Goal: Task Accomplishment & Management: Manage account settings

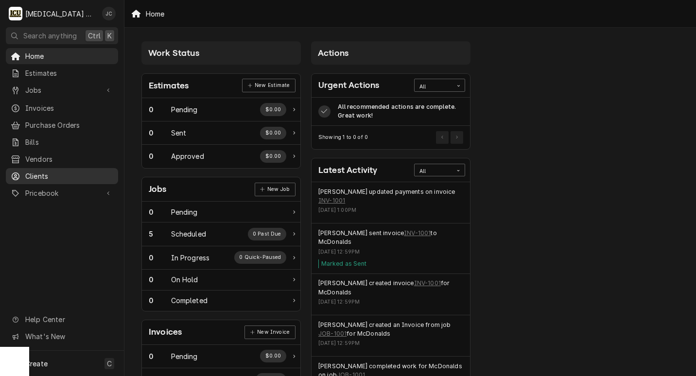
click at [56, 171] on span "Clients" at bounding box center [69, 176] width 88 height 10
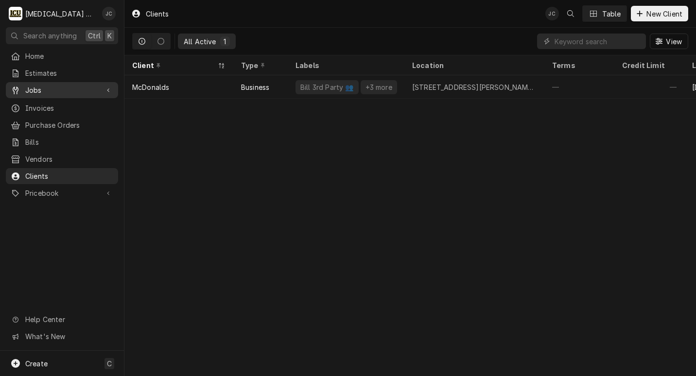
click at [66, 88] on span "Jobs" at bounding box center [61, 90] width 73 height 10
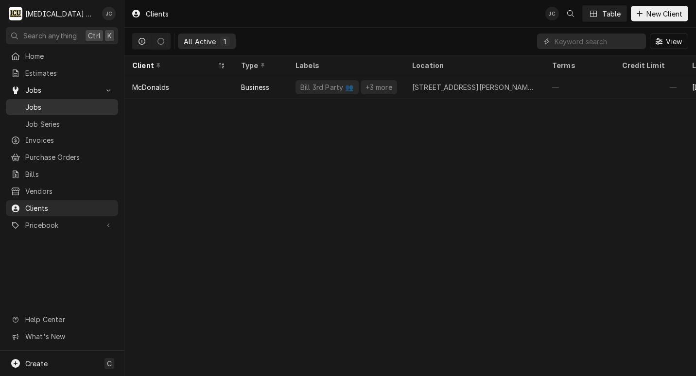
click at [59, 104] on span "Jobs" at bounding box center [69, 107] width 88 height 10
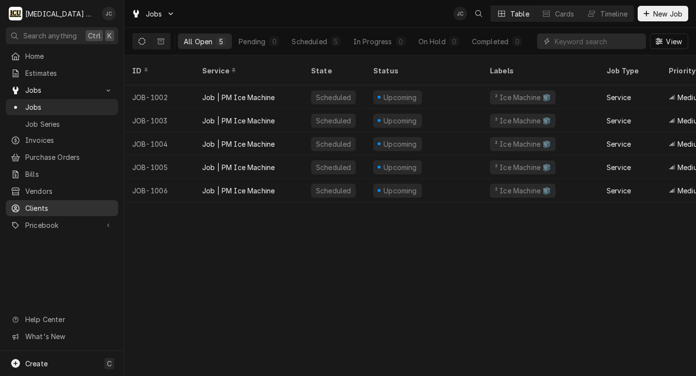
click at [58, 206] on span "Clients" at bounding box center [69, 208] width 88 height 10
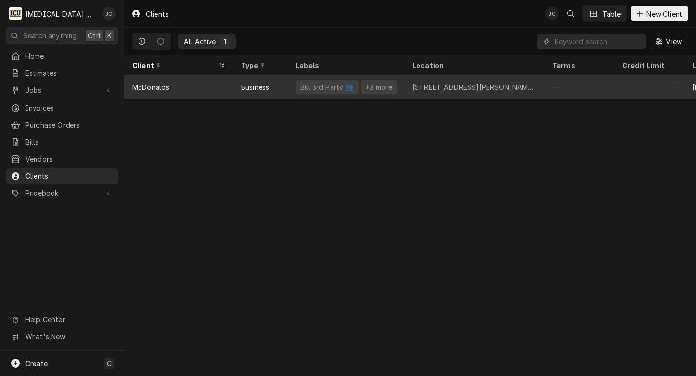
click at [182, 88] on div "McDonalds" at bounding box center [178, 86] width 109 height 23
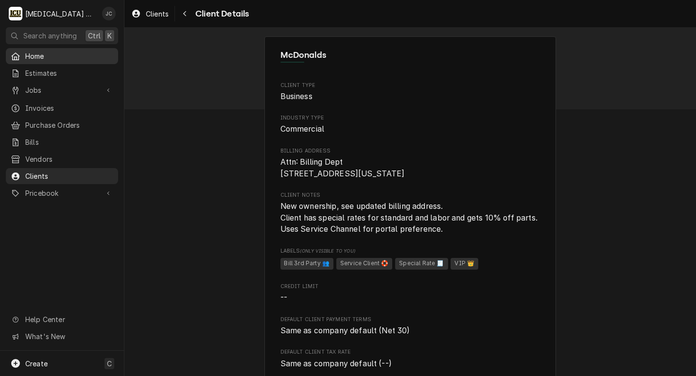
click at [38, 56] on span "Home" at bounding box center [69, 56] width 88 height 10
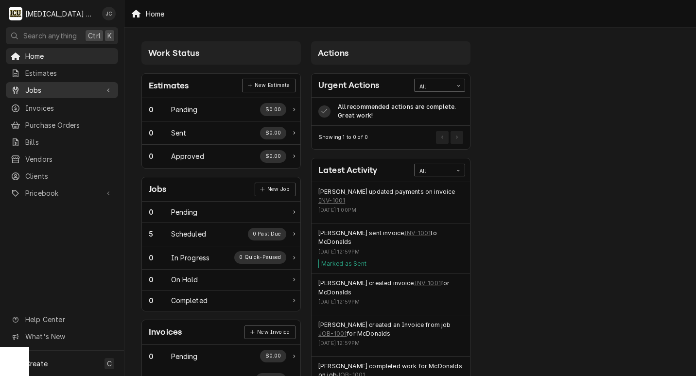
click at [38, 93] on div "Jobs" at bounding box center [62, 90] width 108 height 12
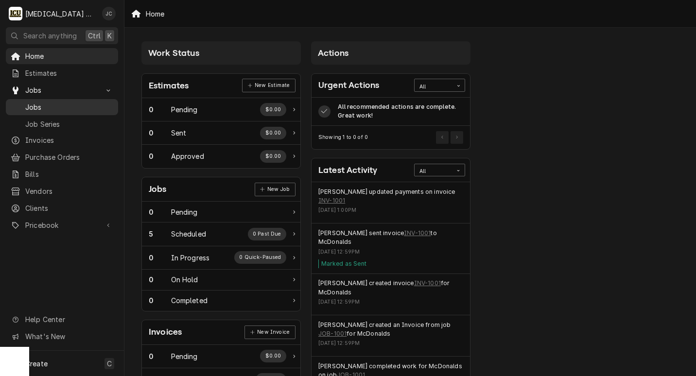
click at [47, 104] on span "Jobs" at bounding box center [69, 107] width 88 height 10
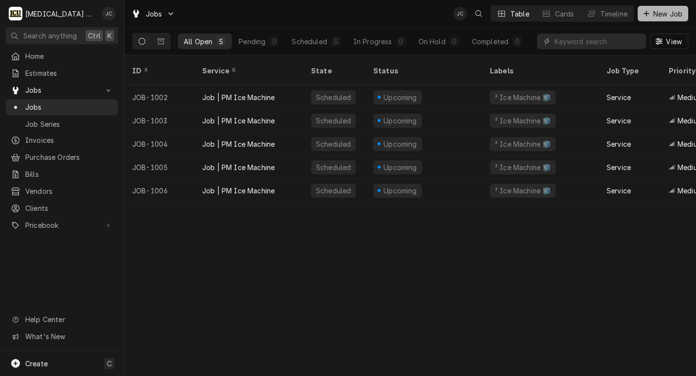
click at [659, 13] on span "New Job" at bounding box center [667, 14] width 33 height 10
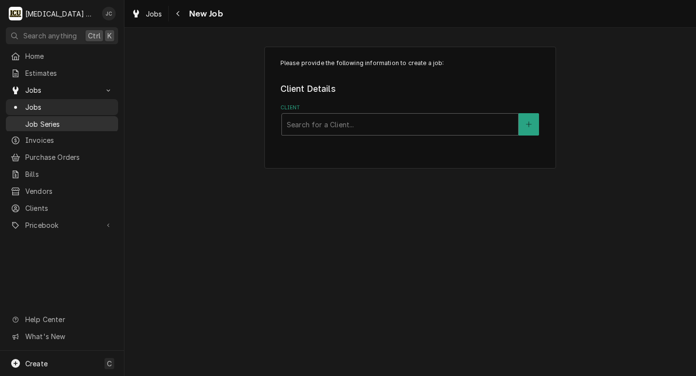
click at [43, 120] on span "Job Series" at bounding box center [69, 124] width 88 height 10
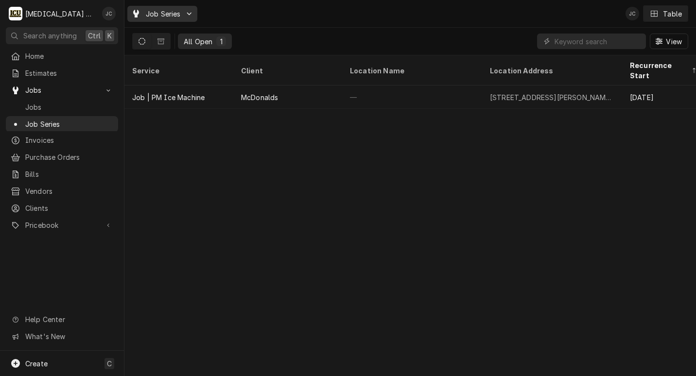
click at [192, 17] on div "Job Series" at bounding box center [162, 14] width 66 height 12
click at [191, 17] on html "I [MEDICAL_DATA] Mechanical JC Search anything Ctrl K Home Estimates Jobs Jobs …" at bounding box center [348, 188] width 696 height 376
click at [195, 140] on div "Job Series JC Table All Open 1 View Service Client Location Name Location Addre…" at bounding box center [409, 188] width 571 height 376
click at [669, 40] on span "View" at bounding box center [674, 41] width 20 height 10
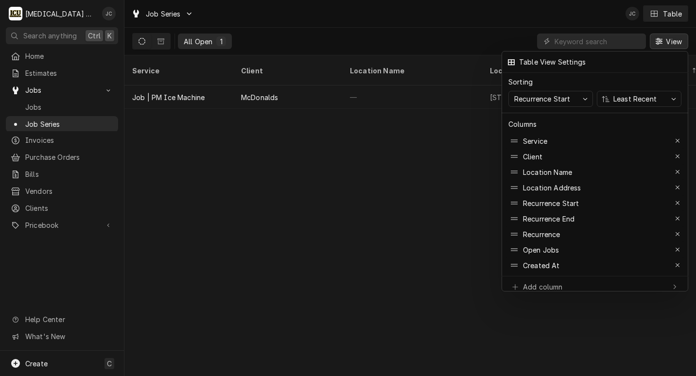
click at [248, 233] on div at bounding box center [348, 188] width 696 height 376
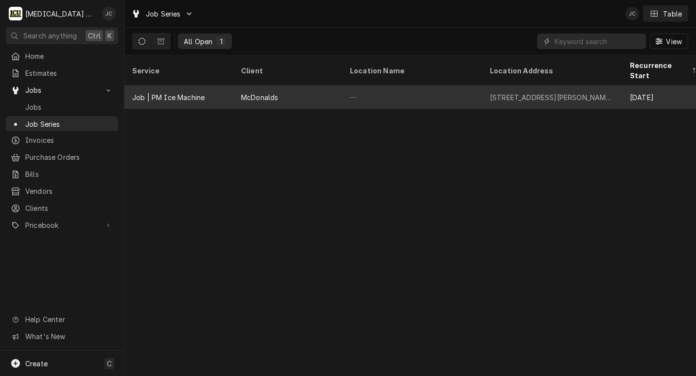
click at [205, 87] on div "Job | PM Ice Machine" at bounding box center [178, 97] width 109 height 23
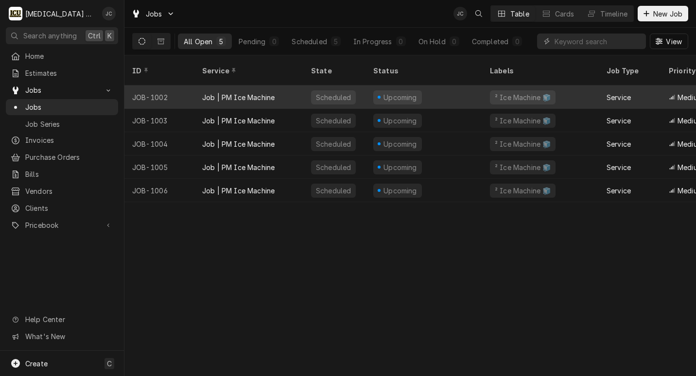
click at [263, 92] on div "Job | PM Ice Machine" at bounding box center [238, 97] width 72 height 10
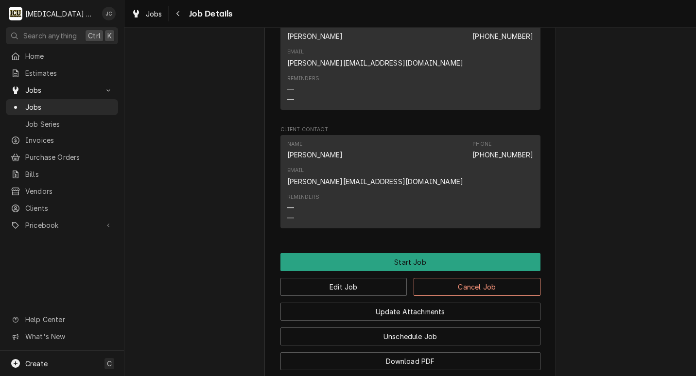
scroll to position [826, 0]
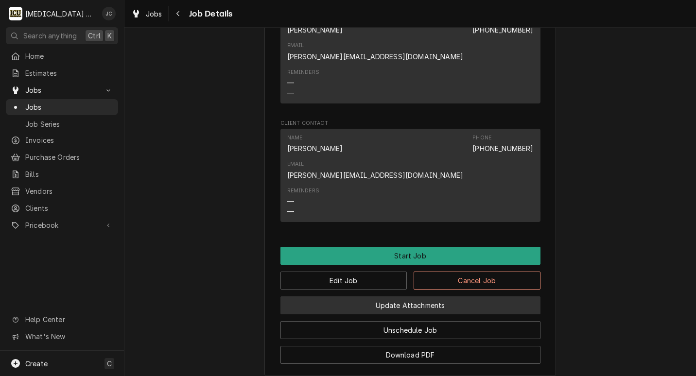
click at [412, 296] on button "Update Attachments" at bounding box center [410, 305] width 260 height 18
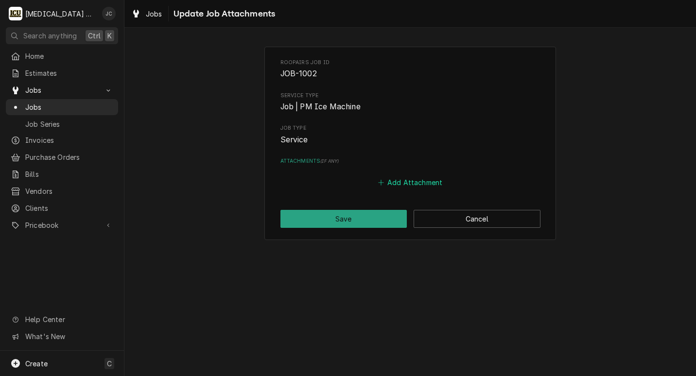
click at [407, 181] on button "Add Attachment" at bounding box center [410, 183] width 68 height 14
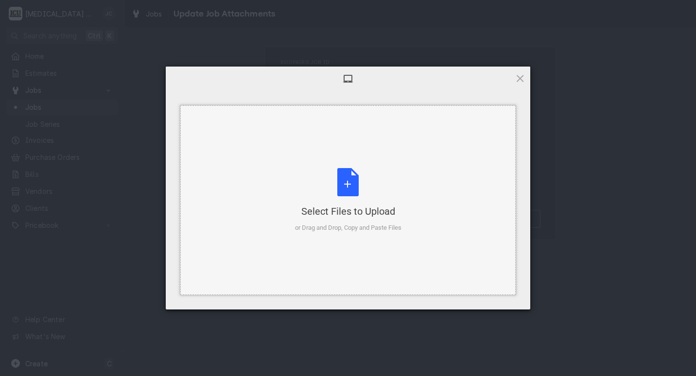
click at [350, 187] on div "Select Files to Upload or Drag and Drop, Copy and Paste Files" at bounding box center [348, 200] width 106 height 65
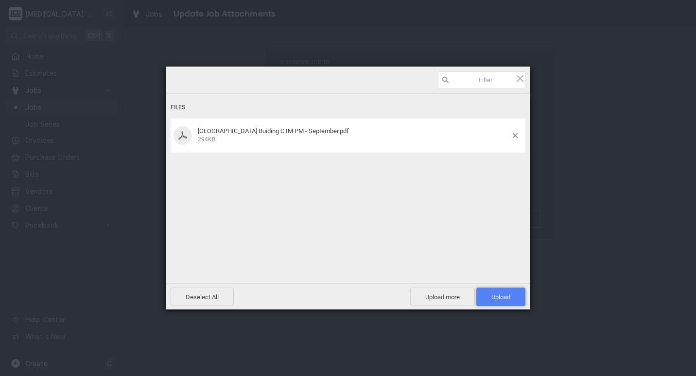
click at [492, 294] on span "Upload 1" at bounding box center [500, 297] width 19 height 7
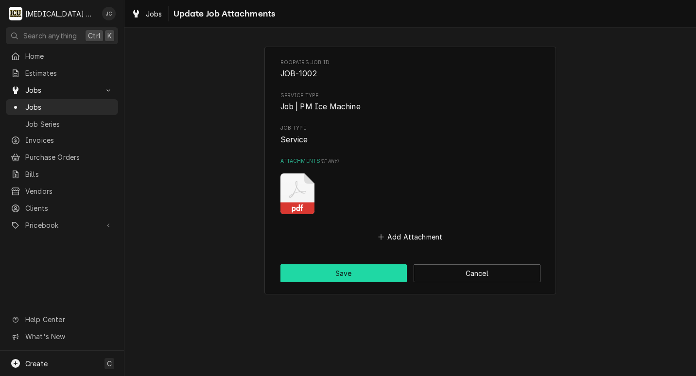
click at [345, 274] on button "Save" at bounding box center [343, 273] width 127 height 18
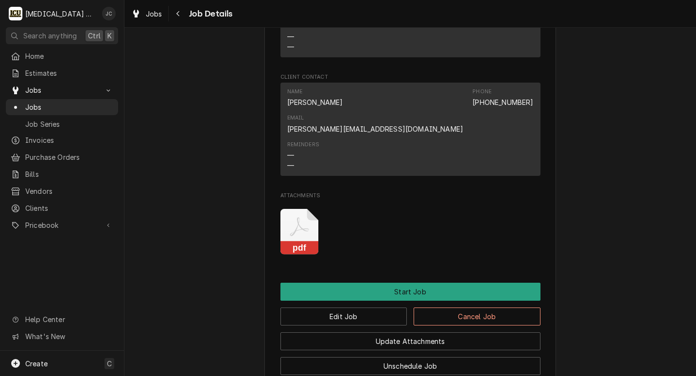
scroll to position [875, 0]
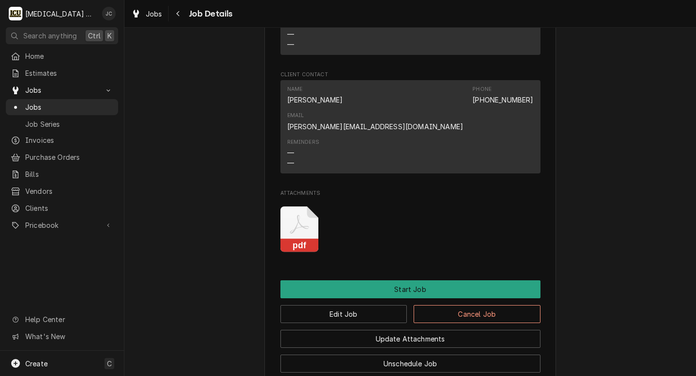
click at [292, 207] on icon "Attachments" at bounding box center [299, 230] width 38 height 46
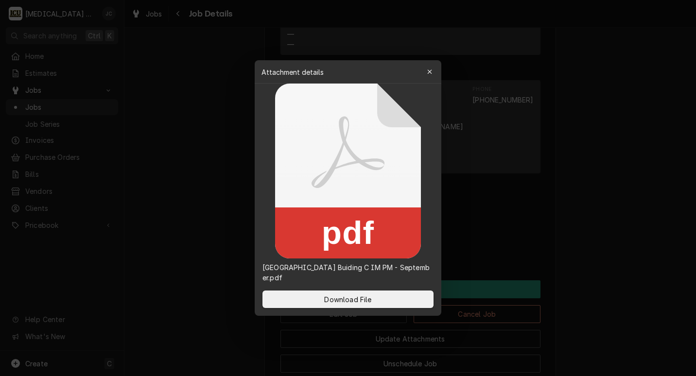
click at [217, 253] on div at bounding box center [348, 188] width 696 height 376
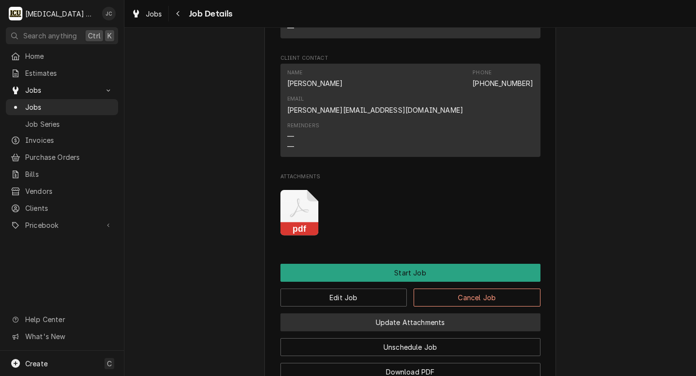
scroll to position [902, 0]
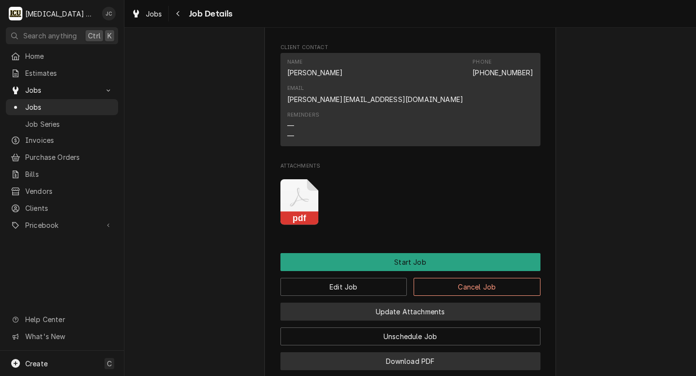
click at [343, 352] on button "Download PDF" at bounding box center [410, 361] width 260 height 18
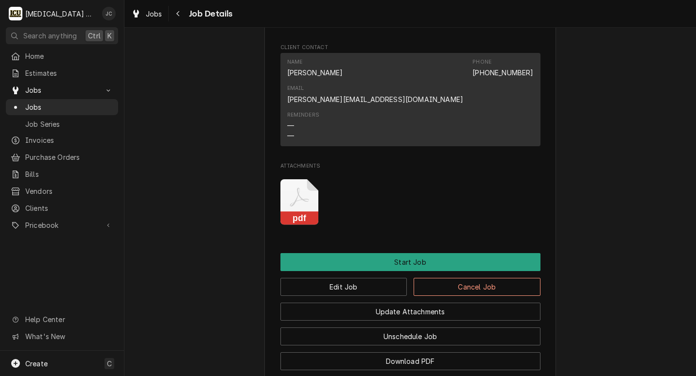
click at [297, 179] on icon "Attachments" at bounding box center [299, 202] width 38 height 46
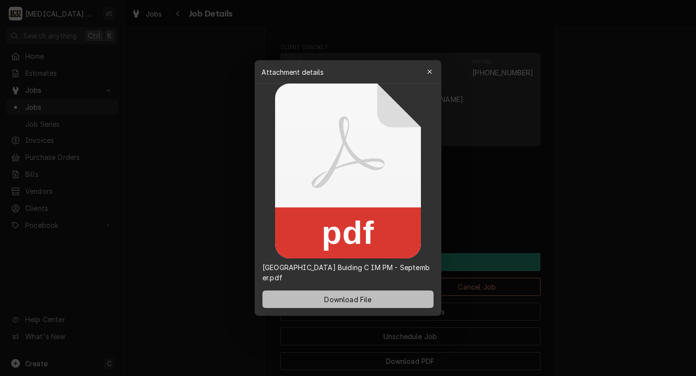
click at [326, 297] on span "Download File" at bounding box center [347, 299] width 51 height 10
click at [335, 305] on button "Download File" at bounding box center [347, 299] width 171 height 17
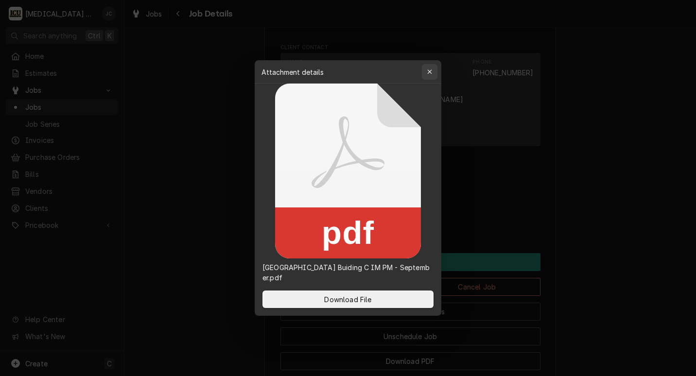
click at [430, 72] on icon "button" at bounding box center [429, 71] width 4 height 4
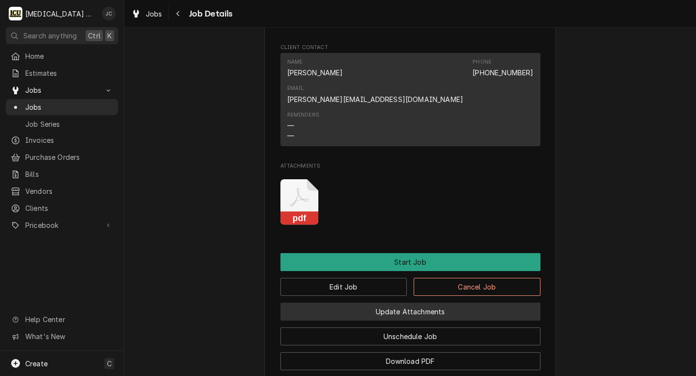
click at [399, 303] on button "Update Attachments" at bounding box center [410, 312] width 260 height 18
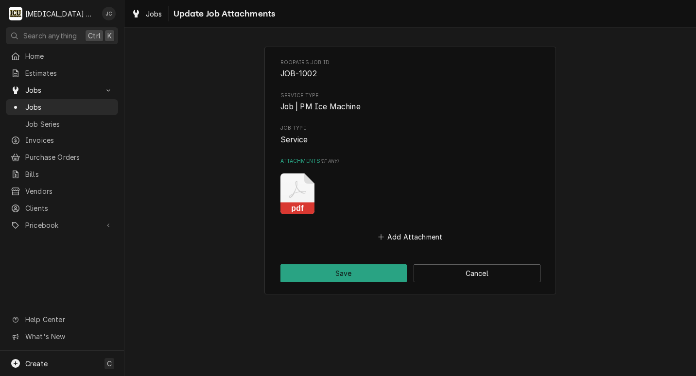
click at [305, 202] on icon "Attachments" at bounding box center [297, 193] width 34 height 41
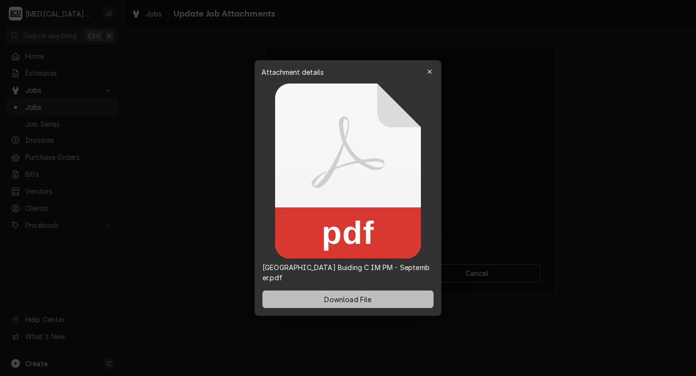
click at [346, 296] on span "Download File" at bounding box center [347, 299] width 51 height 10
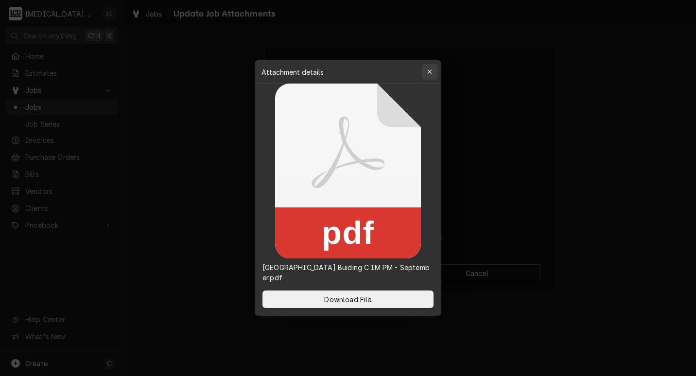
click at [428, 74] on icon "button" at bounding box center [429, 71] width 4 height 4
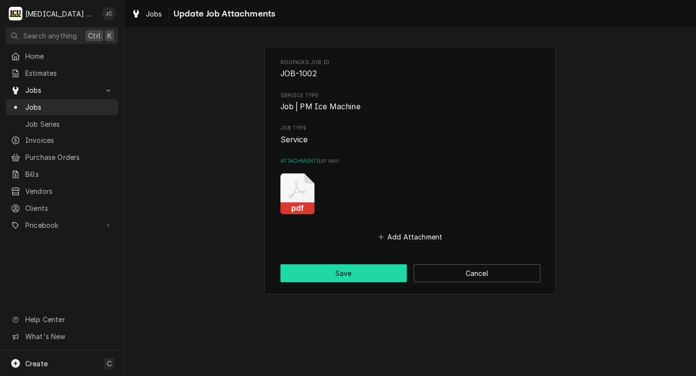
click at [364, 273] on button "Save" at bounding box center [343, 273] width 127 height 18
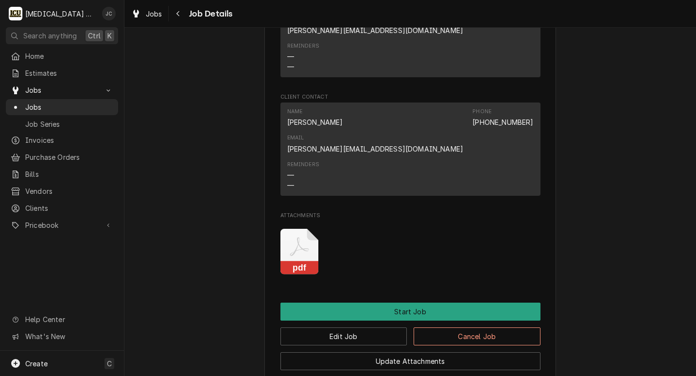
scroll to position [923, 0]
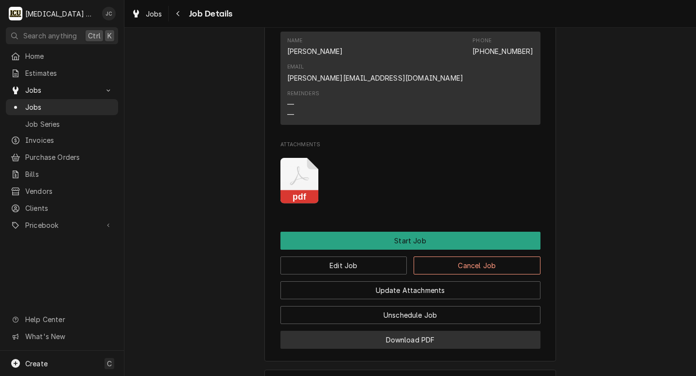
click at [385, 331] on button "Download PDF" at bounding box center [410, 340] width 260 height 18
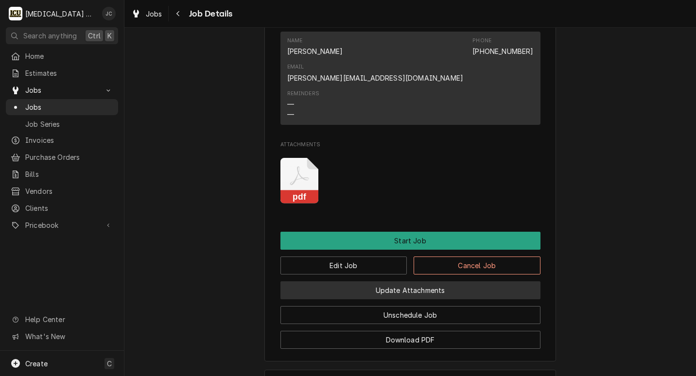
click at [390, 281] on button "Update Attachments" at bounding box center [410, 290] width 260 height 18
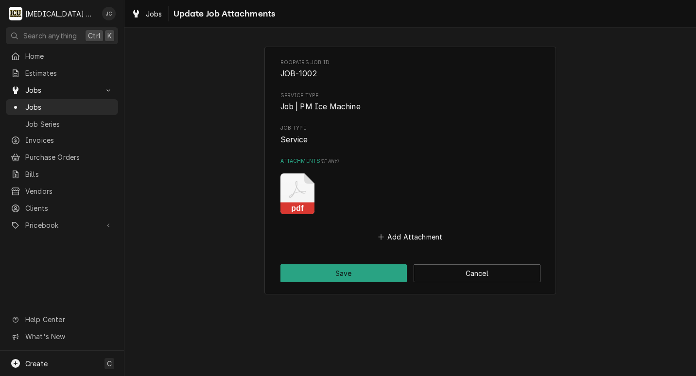
click at [306, 205] on rect "Attachments" at bounding box center [297, 209] width 34 height 12
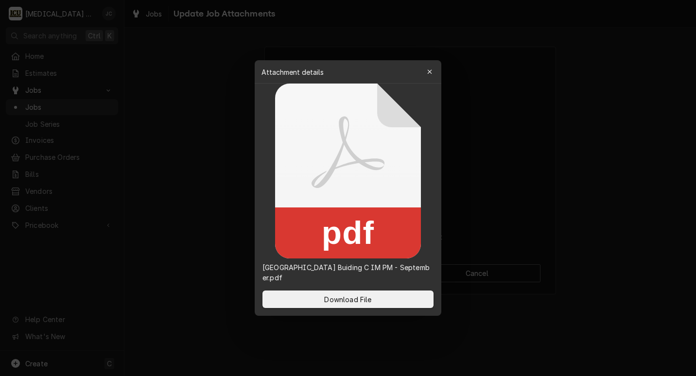
click at [333, 190] on icon at bounding box center [348, 171] width 146 height 175
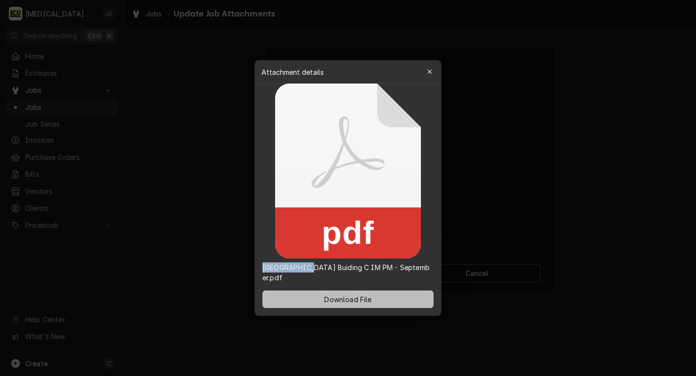
click at [356, 296] on span "Download File" at bounding box center [347, 299] width 51 height 10
click at [523, 162] on div at bounding box center [348, 188] width 696 height 376
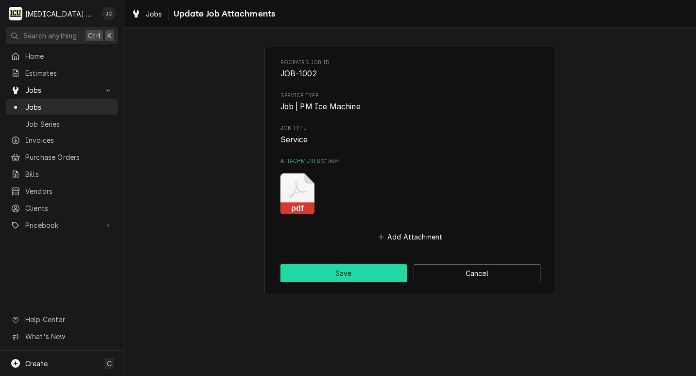
click at [357, 276] on button "Save" at bounding box center [343, 273] width 127 height 18
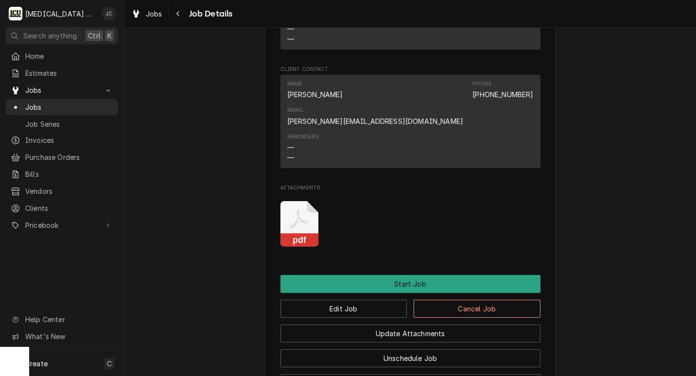
scroll to position [875, 0]
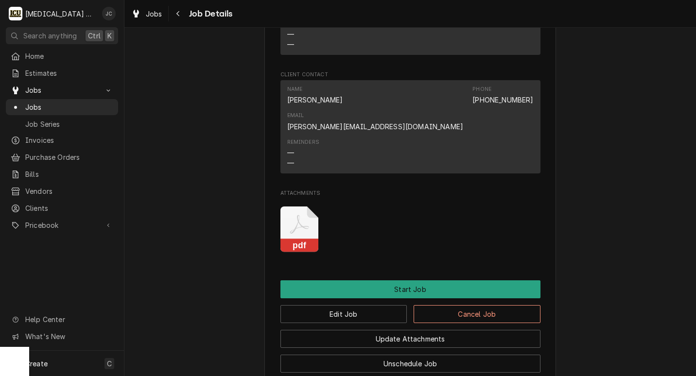
click at [300, 207] on icon "Attachments" at bounding box center [299, 230] width 38 height 46
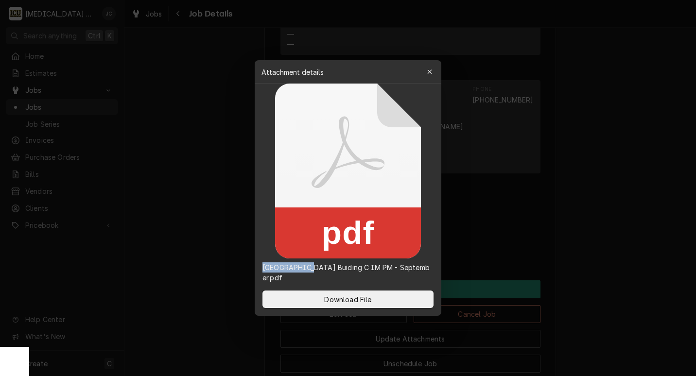
click at [300, 185] on icon at bounding box center [348, 171] width 146 height 175
click at [337, 302] on span "Download File" at bounding box center [347, 299] width 51 height 10
click at [432, 72] on icon "button" at bounding box center [429, 72] width 5 height 7
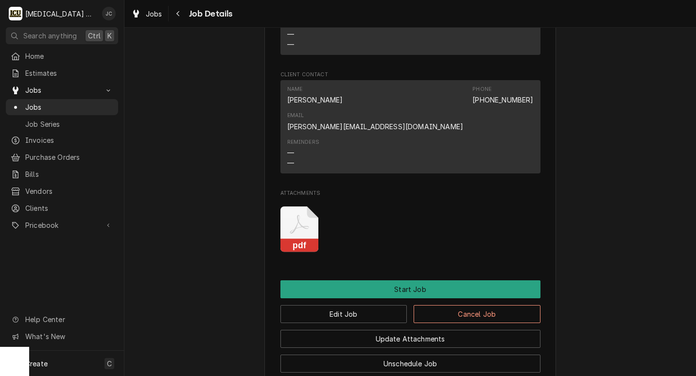
click at [297, 207] on icon "Attachments" at bounding box center [299, 230] width 38 height 46
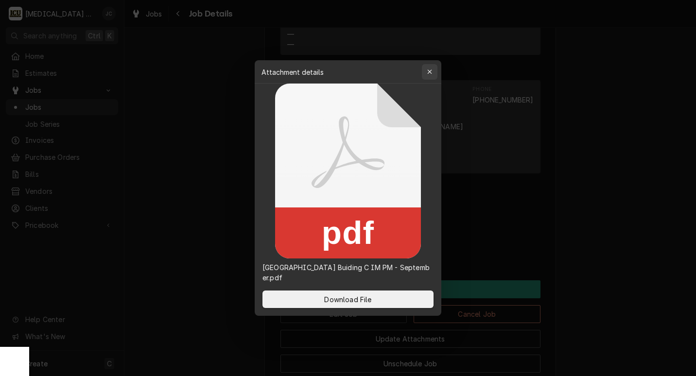
click at [430, 74] on icon "button" at bounding box center [429, 72] width 5 height 7
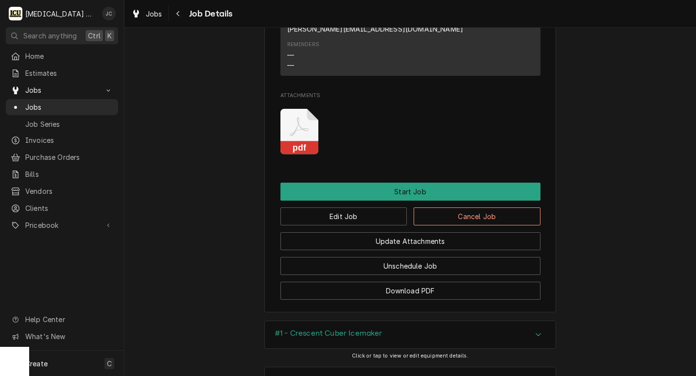
scroll to position [1048, 0]
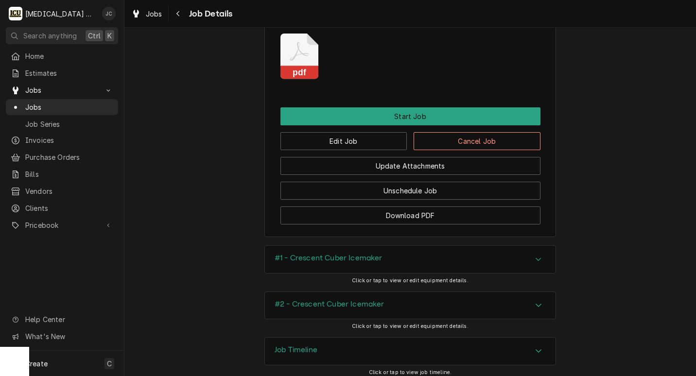
click at [538, 347] on icon "Accordion Header" at bounding box center [538, 351] width 7 height 8
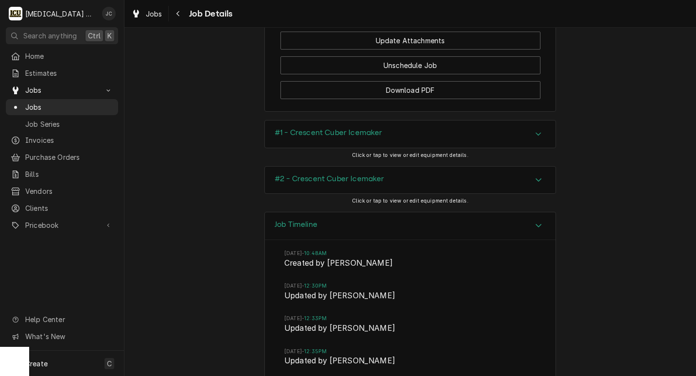
scroll to position [1193, 0]
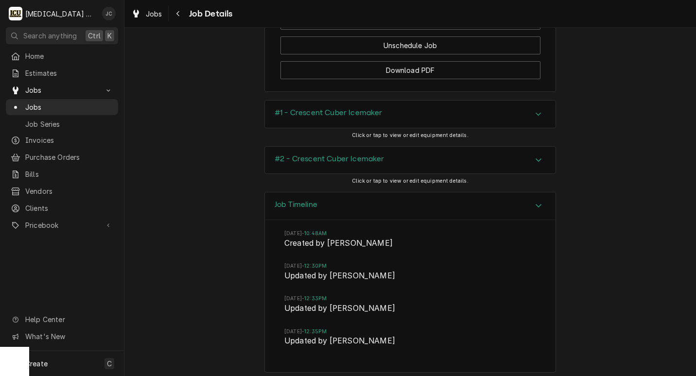
click at [208, 223] on div "Job Timeline [DATE] 10:48AM Created by [PERSON_NAME][DATE] 12:30PM Updated by […" at bounding box center [409, 287] width 571 height 191
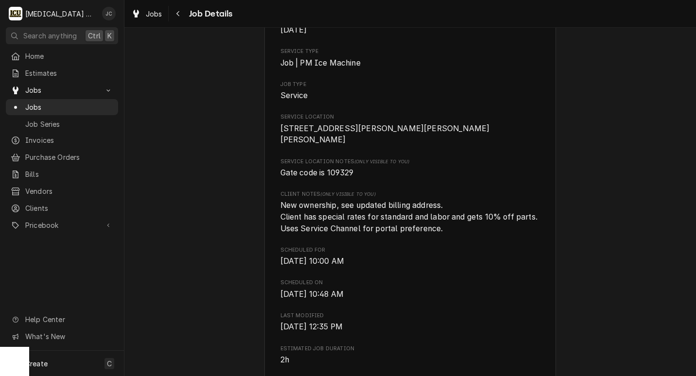
scroll to position [0, 0]
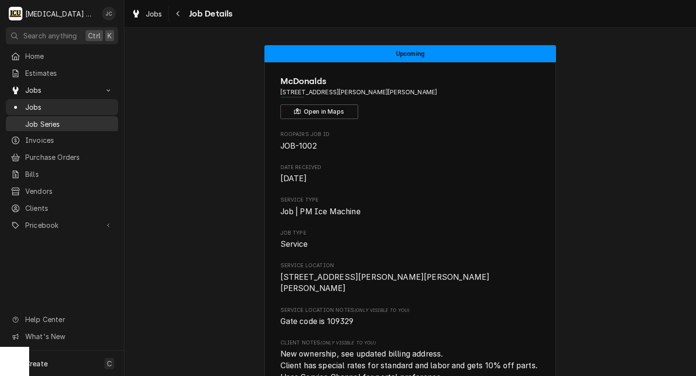
click at [55, 121] on span "Job Series" at bounding box center [69, 124] width 88 height 10
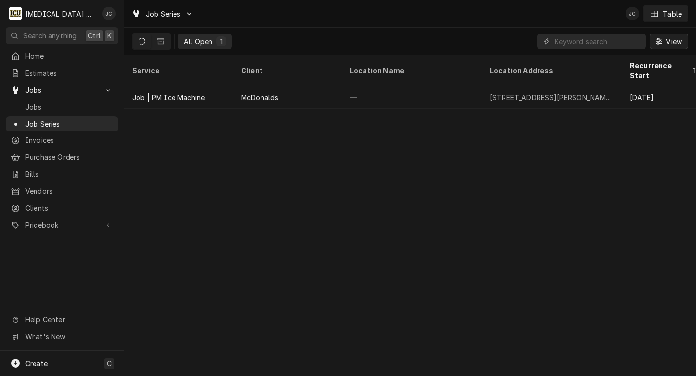
click at [671, 40] on span "View" at bounding box center [674, 41] width 20 height 10
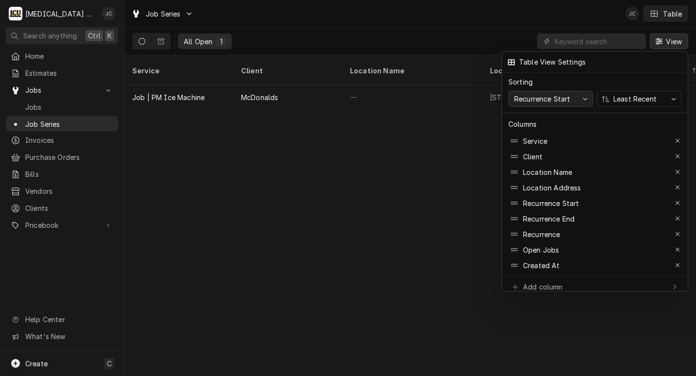
click at [584, 98] on icon "button" at bounding box center [585, 99] width 4 height 2
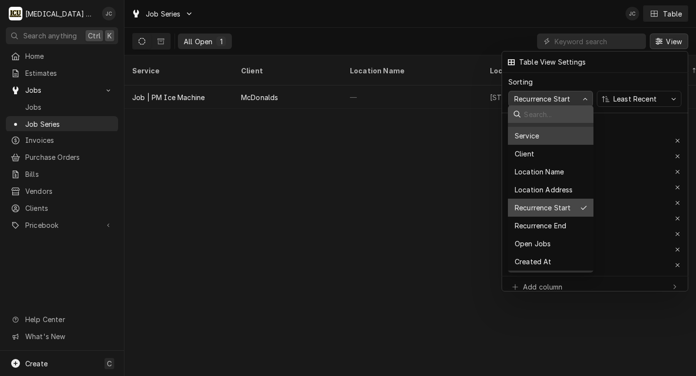
click at [553, 141] on div "Service" at bounding box center [551, 136] width 86 height 18
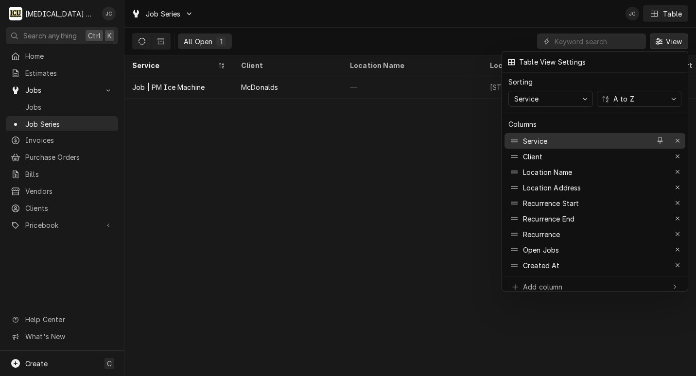
click at [554, 141] on div "Service" at bounding box center [579, 141] width 142 height 16
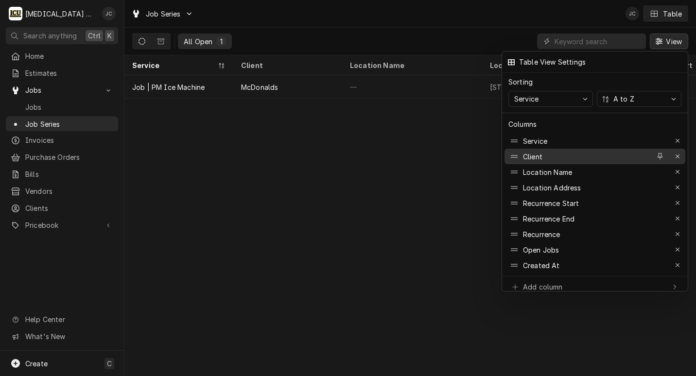
click at [543, 149] on div "Client" at bounding box center [579, 157] width 142 height 16
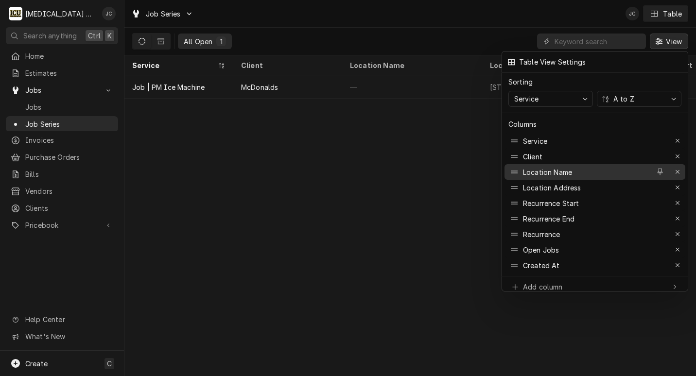
click at [544, 164] on div "Location Name" at bounding box center [579, 172] width 142 height 16
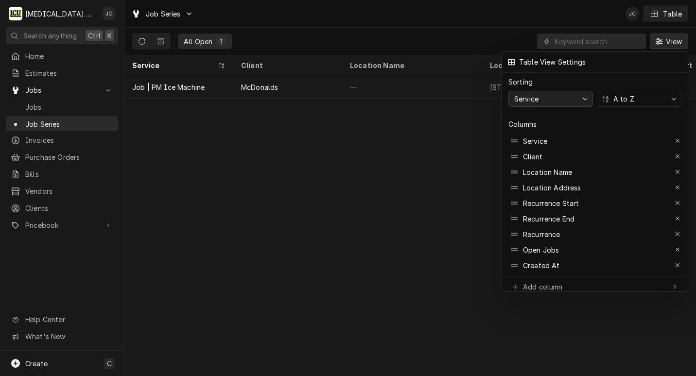
click at [538, 100] on div "Service" at bounding box center [526, 99] width 28 height 10
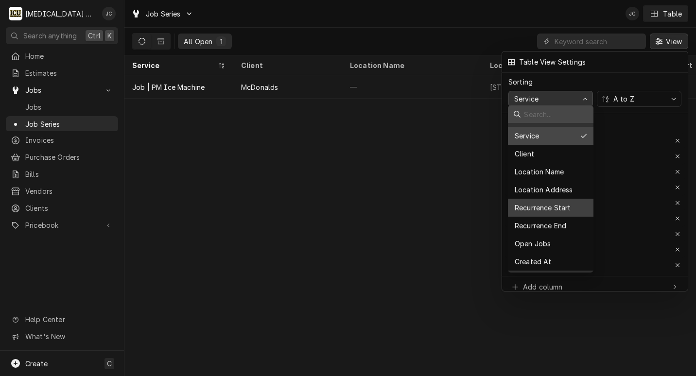
click at [536, 206] on div "Recurrence Start" at bounding box center [542, 208] width 58 height 10
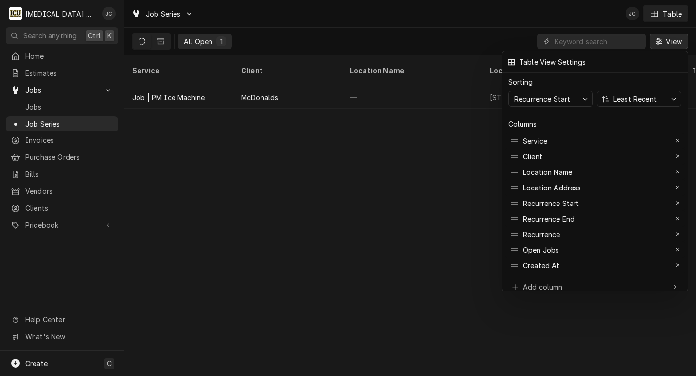
click at [298, 177] on div at bounding box center [348, 188] width 696 height 376
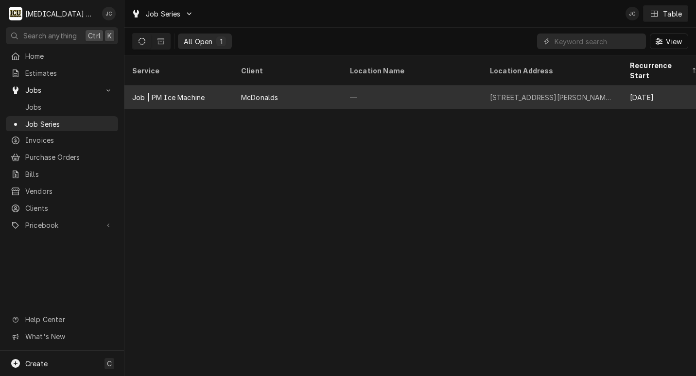
click at [174, 92] on div "Job | PM Ice Machine" at bounding box center [168, 97] width 72 height 10
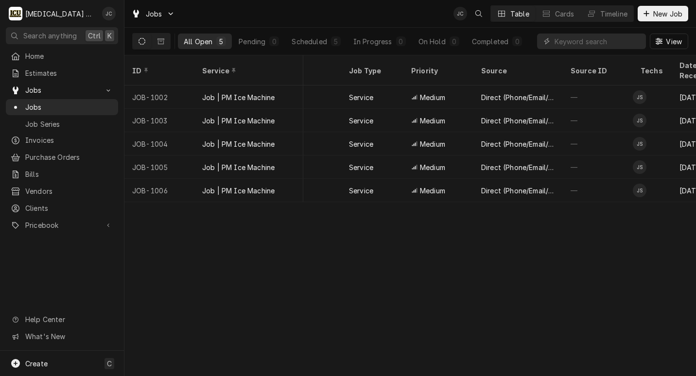
scroll to position [0, 246]
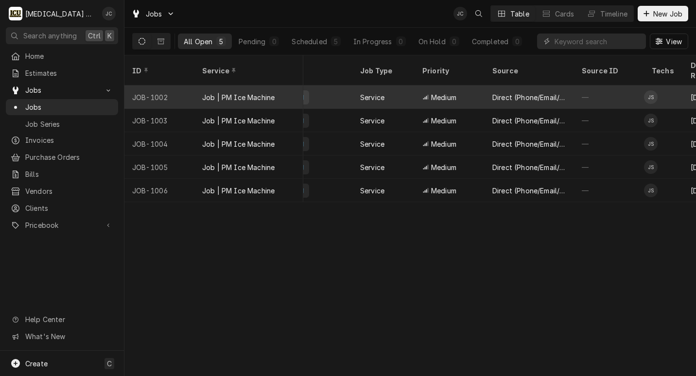
click at [447, 92] on div "Medium" at bounding box center [450, 97] width 70 height 23
click at [447, 92] on span "Medium" at bounding box center [443, 97] width 25 height 10
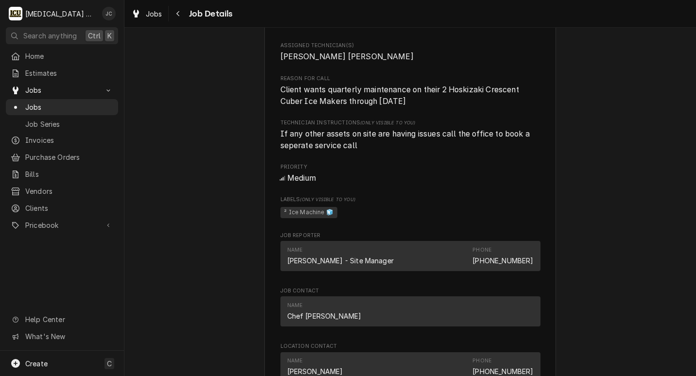
scroll to position [486, 0]
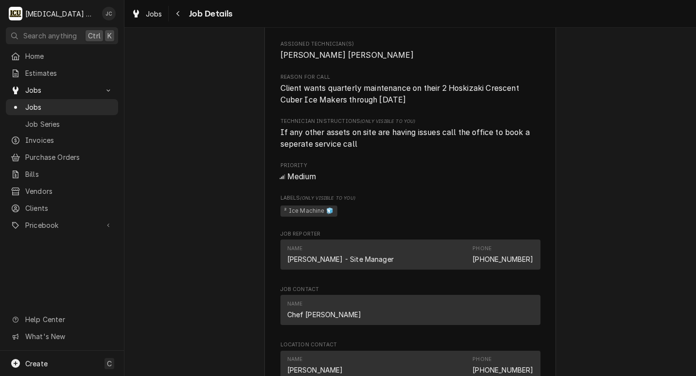
click at [311, 177] on div "Medium" at bounding box center [410, 177] width 260 height 12
click at [304, 177] on div "Medium" at bounding box center [410, 177] width 260 height 12
click at [302, 177] on div "Medium" at bounding box center [410, 177] width 260 height 12
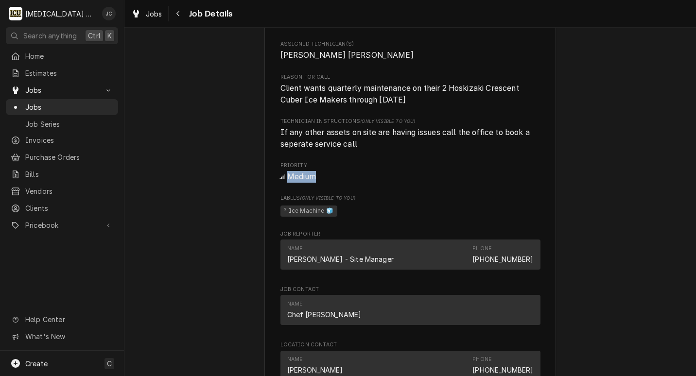
click at [302, 177] on div "Medium" at bounding box center [410, 177] width 260 height 12
drag, startPoint x: 302, startPoint y: 177, endPoint x: 377, endPoint y: 179, distance: 74.4
click at [377, 179] on div "Medium" at bounding box center [410, 177] width 260 height 12
click at [63, 19] on div "I [MEDICAL_DATA] Mechanical" at bounding box center [53, 13] width 94 height 19
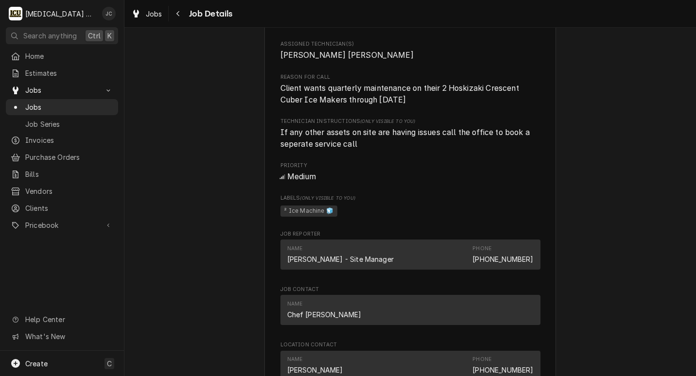
drag, startPoint x: 63, startPoint y: 19, endPoint x: 169, endPoint y: 64, distance: 114.3
click at [169, 64] on div "Upcoming McDonalds [STREET_ADDRESS][PERSON_NAME] Open in Maps Roopairs Job ID J…" at bounding box center [409, 179] width 571 height 1255
click at [45, 57] on span "Home" at bounding box center [69, 56] width 88 height 10
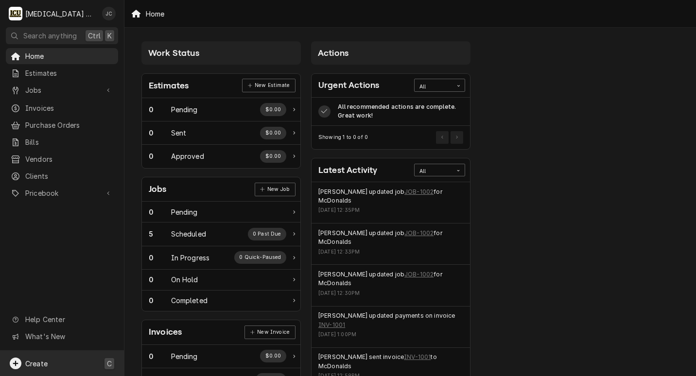
click at [49, 366] on div "Create C" at bounding box center [62, 363] width 124 height 25
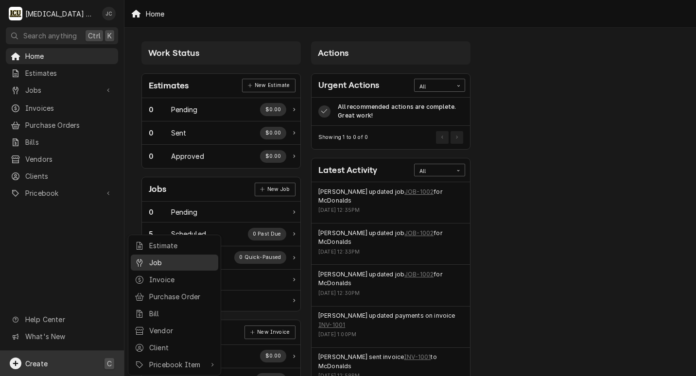
click at [193, 264] on div "Job" at bounding box center [181, 263] width 65 height 10
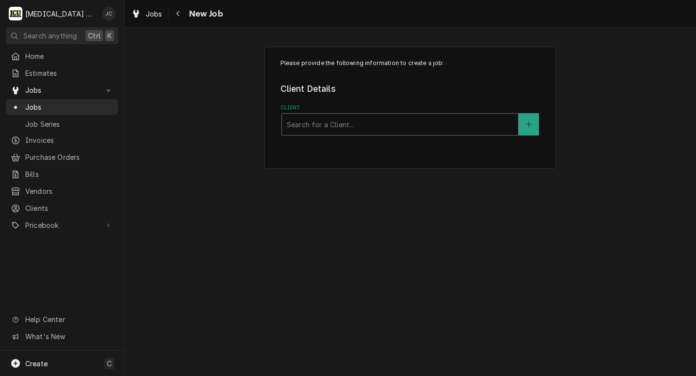
click at [316, 120] on div "Client" at bounding box center [400, 124] width 226 height 17
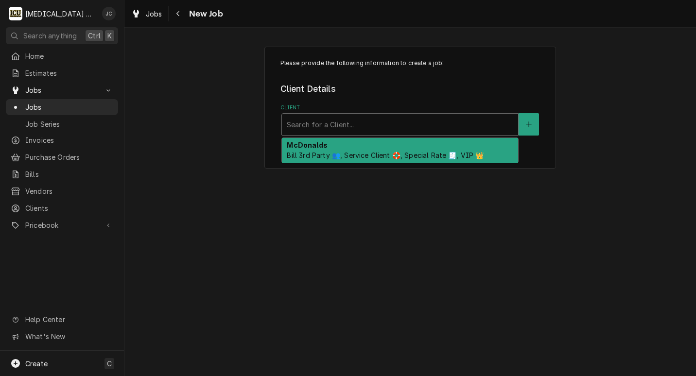
click at [306, 147] on strong "McDonalds" at bounding box center [307, 145] width 40 height 8
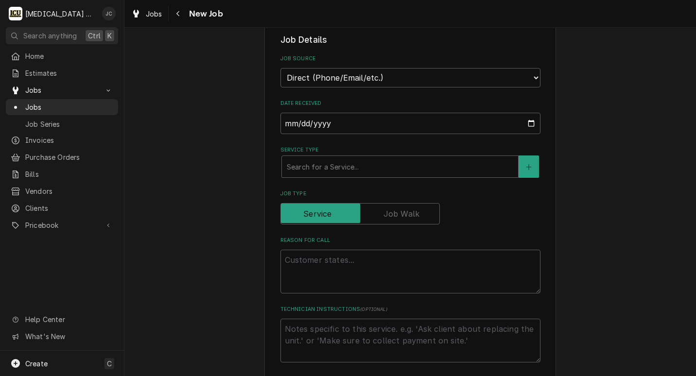
scroll to position [292, 0]
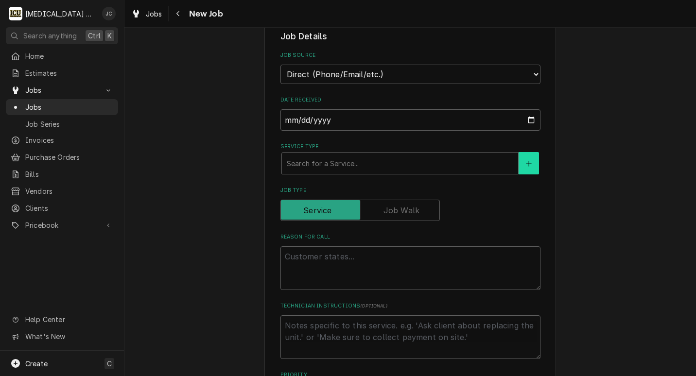
click at [526, 162] on icon "Create New Service" at bounding box center [529, 163] width 6 height 7
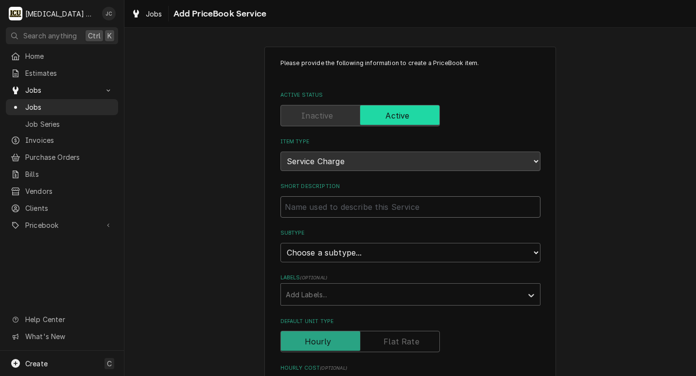
click at [343, 212] on input "Short Description" at bounding box center [410, 206] width 260 height 21
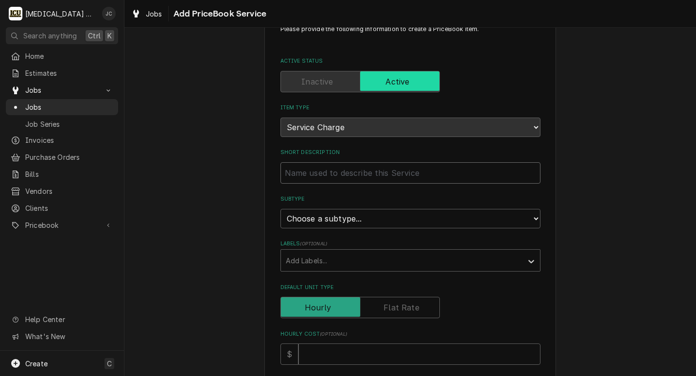
scroll to position [146, 0]
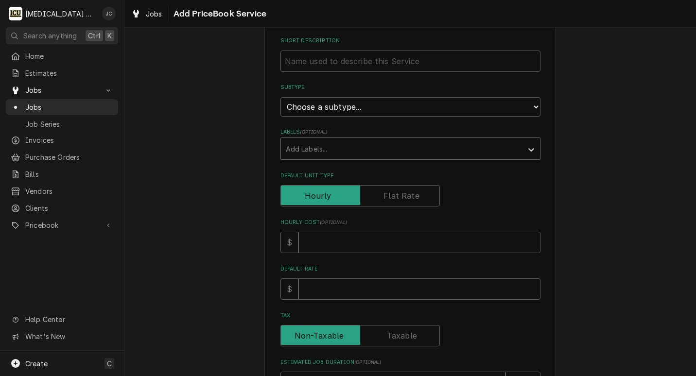
click at [342, 144] on div "Labels" at bounding box center [402, 148] width 232 height 17
click at [357, 146] on div "Labels" at bounding box center [402, 148] width 232 height 17
click at [353, 151] on div "Labels" at bounding box center [402, 148] width 232 height 17
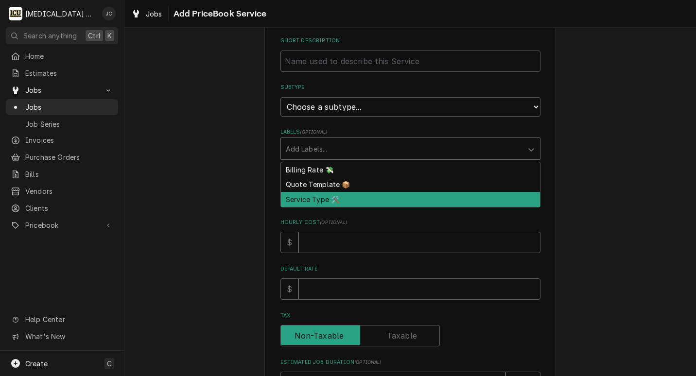
click at [328, 201] on div "Service Type 🛠️" at bounding box center [410, 199] width 259 height 15
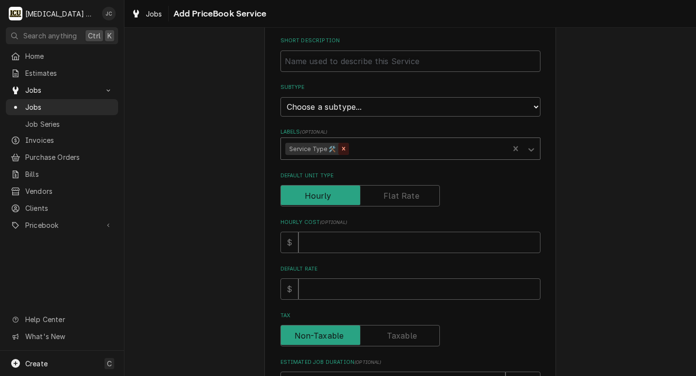
click at [340, 152] on icon "Remove Service Type 🛠️" at bounding box center [343, 148] width 7 height 7
type textarea "x"
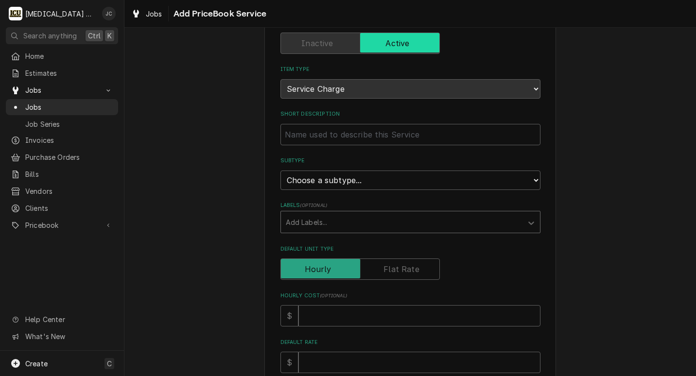
scroll to position [97, 0]
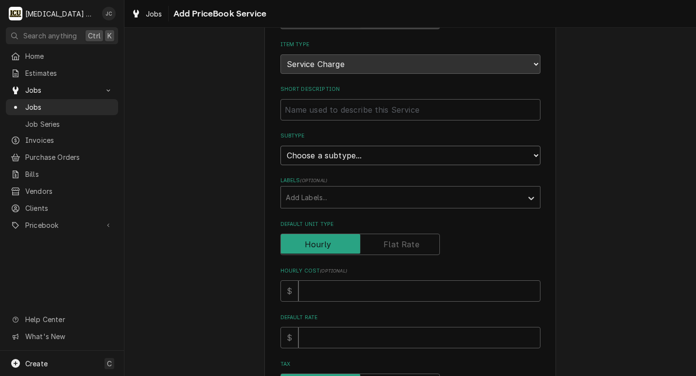
click at [531, 157] on select "Choose a subtype... Maintenance Project Repair Unposted" at bounding box center [410, 155] width 260 height 19
select select "157"
click at [280, 146] on select "Choose a subtype... Maintenance Project Repair Unposted" at bounding box center [410, 155] width 260 height 19
click at [500, 116] on input "Short Description" at bounding box center [410, 109] width 260 height 21
click at [529, 197] on icon "Labels" at bounding box center [531, 198] width 6 height 3
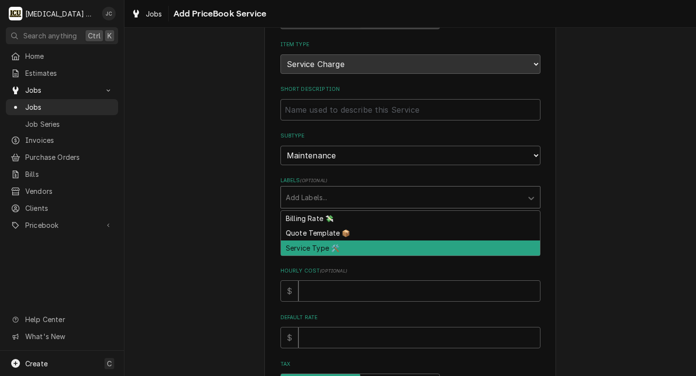
click at [243, 194] on div "Please provide the following information to create a PriceBook item. Active Sta…" at bounding box center [409, 290] width 571 height 698
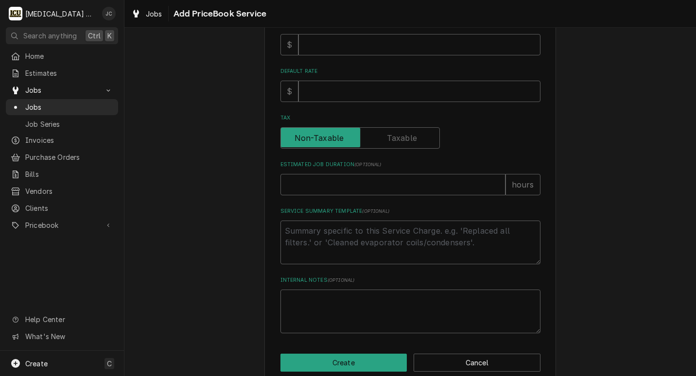
scroll to position [360, 0]
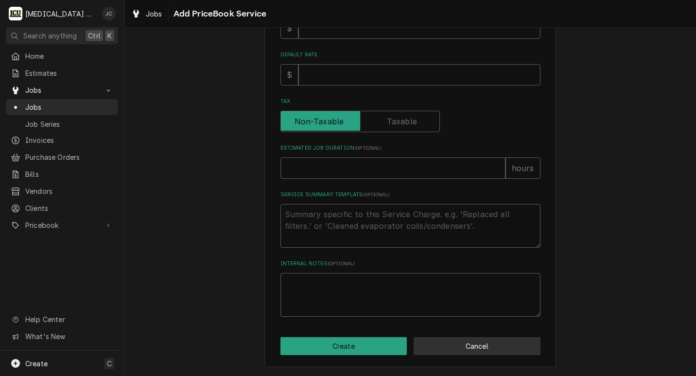
click at [440, 346] on button "Cancel" at bounding box center [477, 346] width 127 height 18
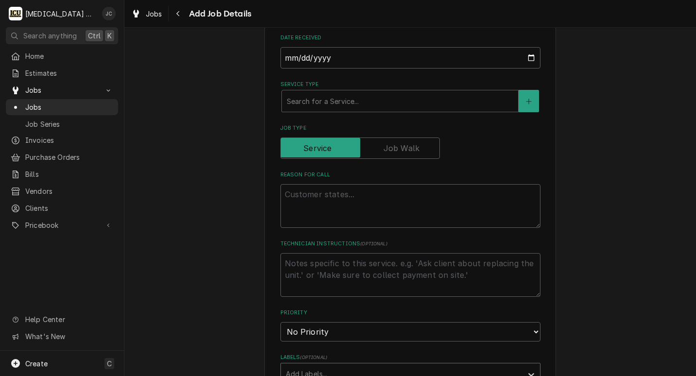
scroll to position [486, 0]
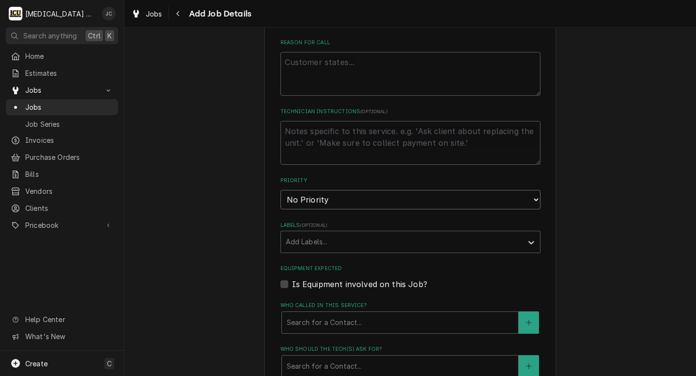
click at [531, 200] on select "No Priority Urgent High Medium Low" at bounding box center [410, 199] width 260 height 19
click at [579, 230] on div "Please provide the following information to create a job: Client Details Client…" at bounding box center [409, 97] width 571 height 1090
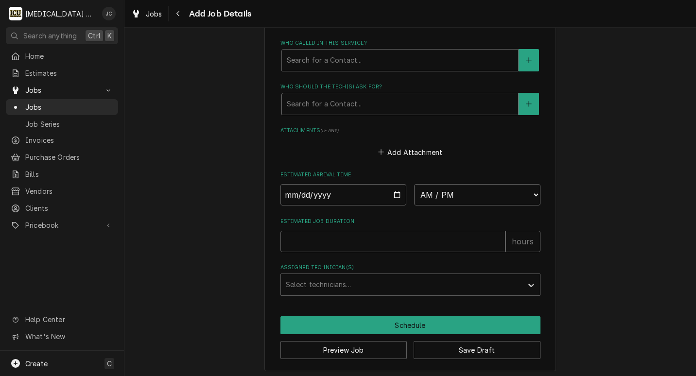
scroll to position [752, 0]
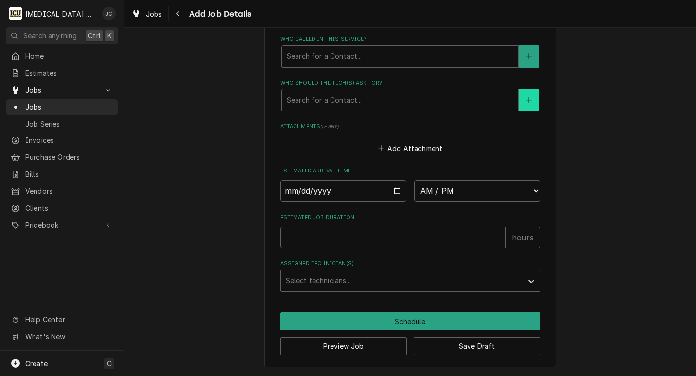
click at [526, 103] on icon "Create New Contact" at bounding box center [529, 100] width 6 height 7
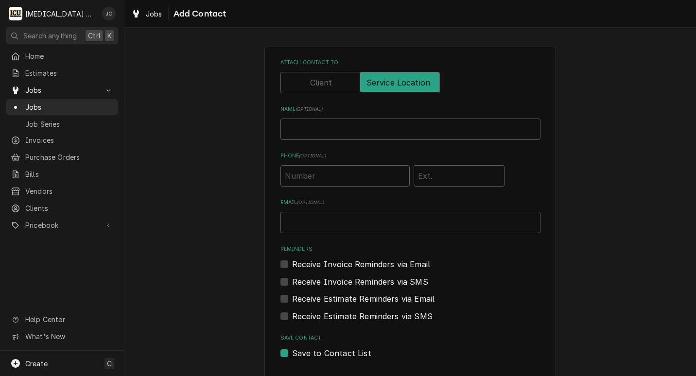
click at [606, 183] on div "Attach contact to Name ( optional ) Phone ( optional ) Email ( optional ) Remin…" at bounding box center [409, 228] width 571 height 381
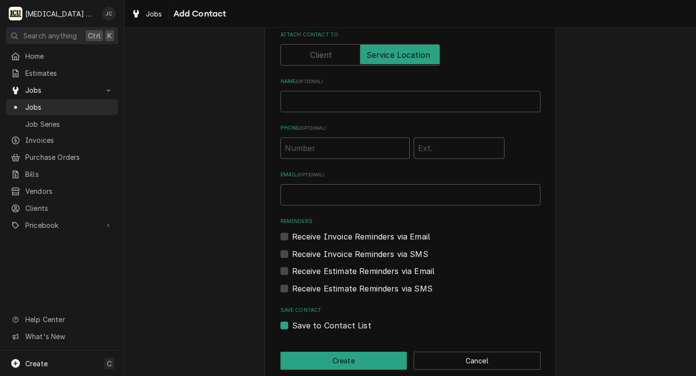
scroll to position [42, 0]
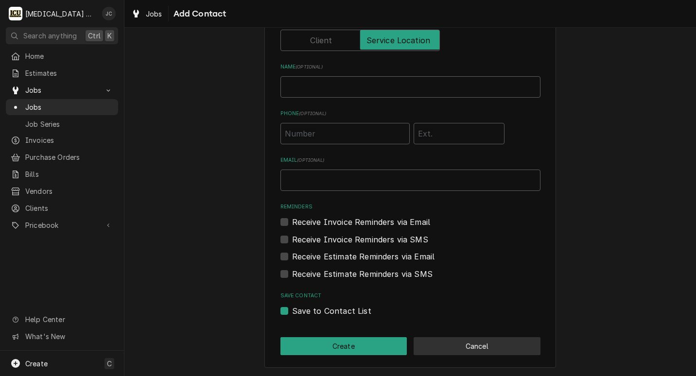
click at [462, 349] on button "Cancel" at bounding box center [477, 346] width 127 height 18
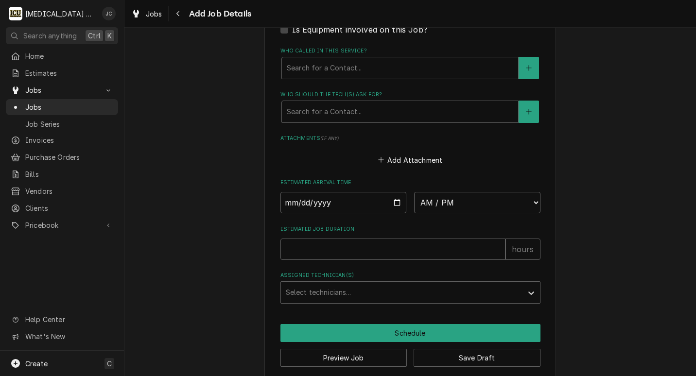
type textarea "x"
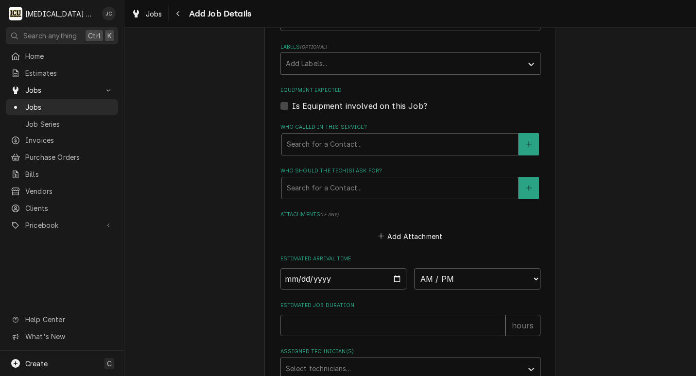
scroll to position [655, 0]
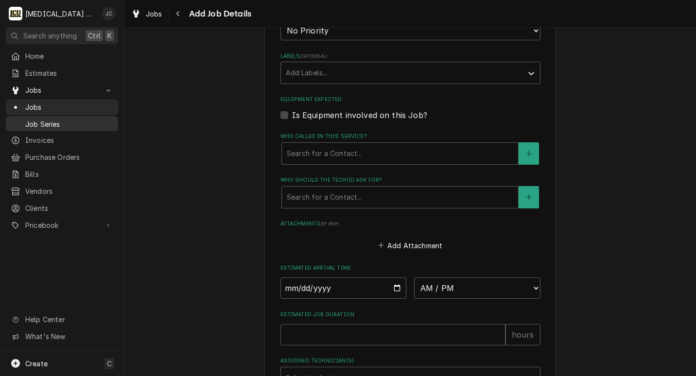
click at [51, 127] on link "Job Series" at bounding box center [62, 124] width 112 height 16
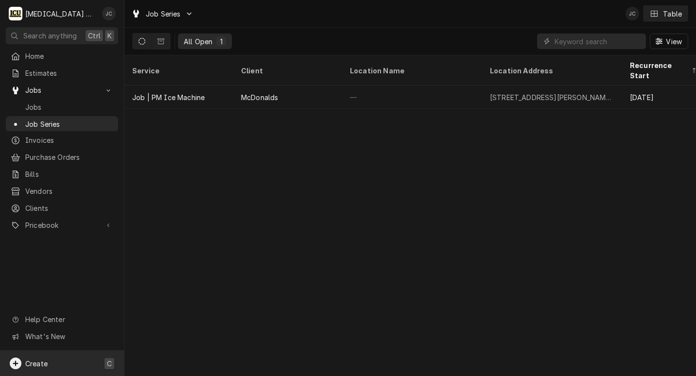
click at [39, 363] on span "Create" at bounding box center [36, 364] width 22 height 8
click at [172, 264] on div "Job" at bounding box center [181, 263] width 65 height 10
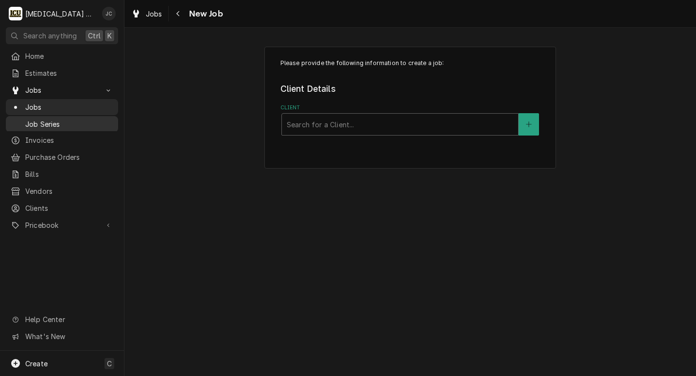
click at [55, 126] on div "Job Series" at bounding box center [62, 124] width 108 height 12
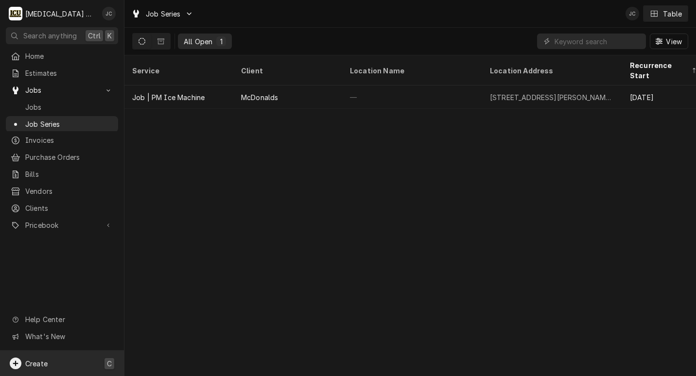
click at [32, 363] on span "Create" at bounding box center [36, 364] width 22 height 8
click at [164, 263] on div "Job" at bounding box center [181, 263] width 65 height 10
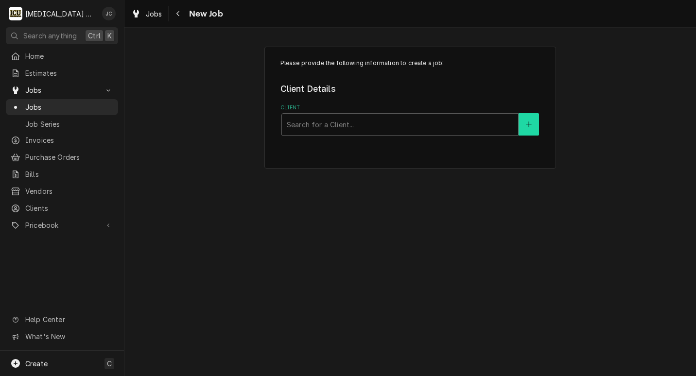
click at [529, 121] on icon "Create New Client" at bounding box center [529, 124] width 6 height 7
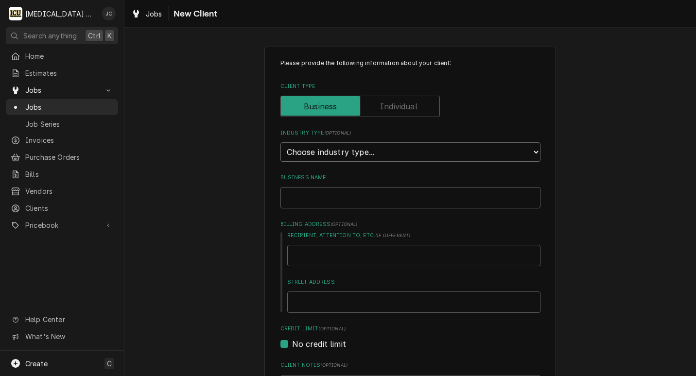
click at [529, 152] on select "Choose industry type... Residential Commercial Industrial Government" at bounding box center [410, 151] width 260 height 19
select select "2"
click at [280, 142] on select "Choose industry type... Residential Commercial Industrial Government" at bounding box center [410, 151] width 260 height 19
type textarea "x"
click at [445, 196] on input "Business Name" at bounding box center [410, 197] width 260 height 21
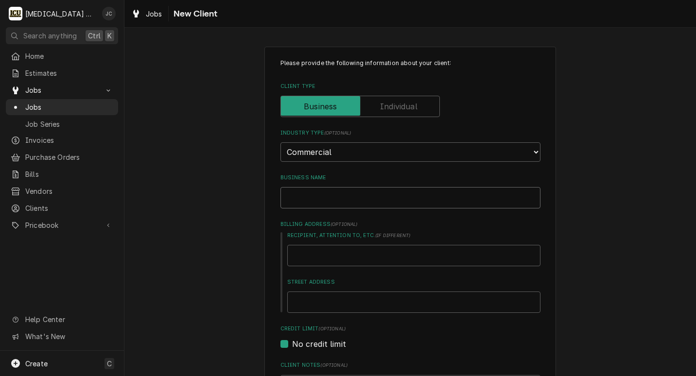
type input "[MEDICAL_DATA] Mechanical"
type textarea "x"
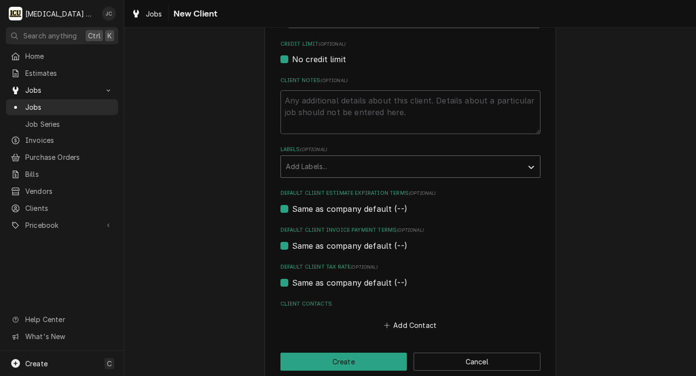
scroll to position [300, 0]
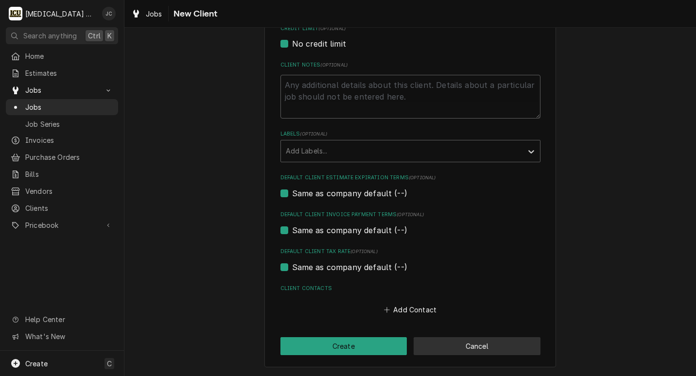
click at [458, 339] on button "Cancel" at bounding box center [477, 346] width 127 height 18
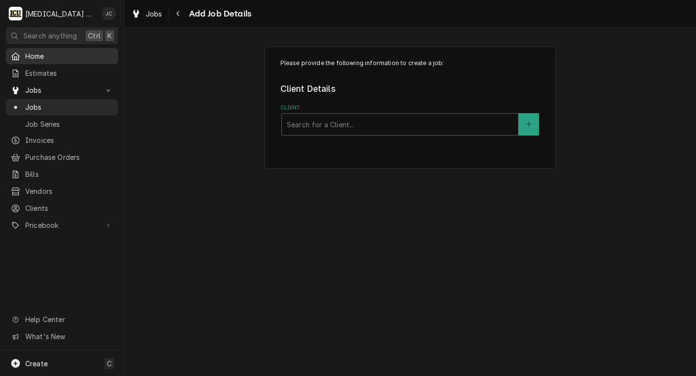
click at [48, 52] on span "Home" at bounding box center [69, 56] width 88 height 10
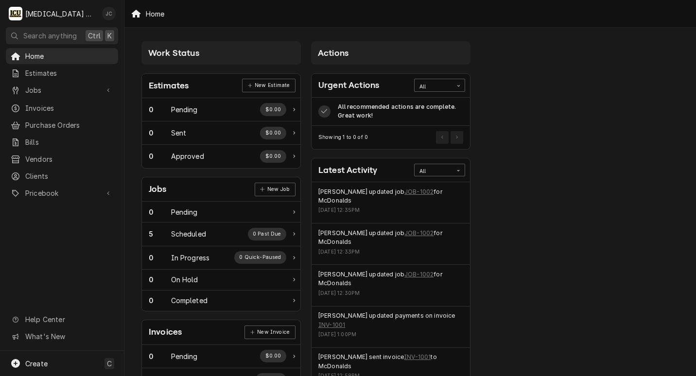
click at [111, 14] on div "Jerry Canada's Avatar" at bounding box center [109, 14] width 14 height 14
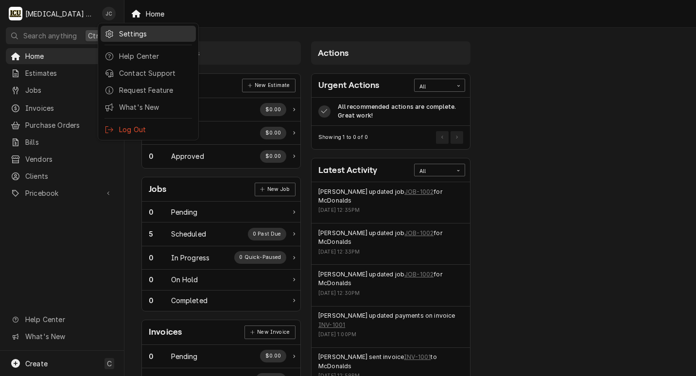
click at [130, 31] on div "Settings" at bounding box center [155, 34] width 73 height 10
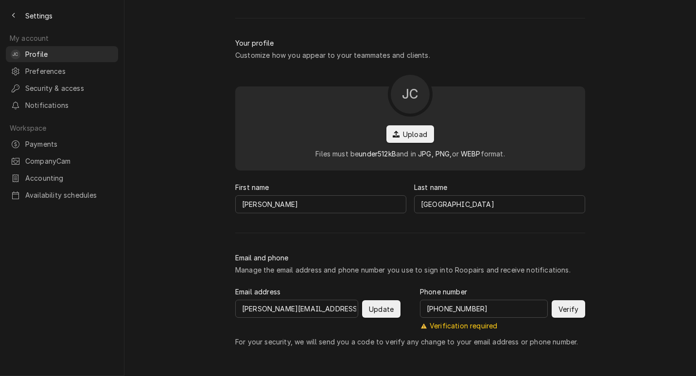
scroll to position [68, 0]
click at [576, 317] on button "Verify" at bounding box center [569, 308] width 34 height 17
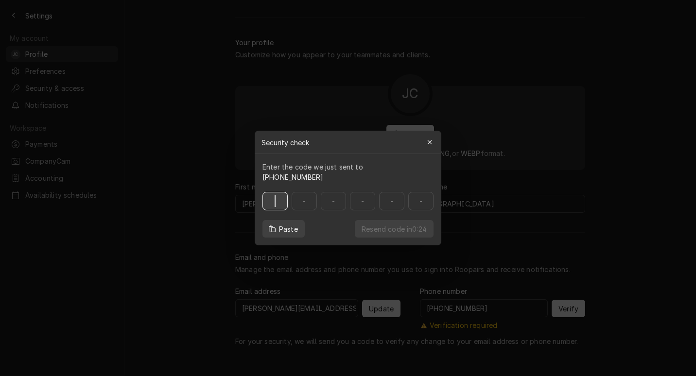
click at [284, 200] on input at bounding box center [347, 201] width 171 height 18
type input "795188"
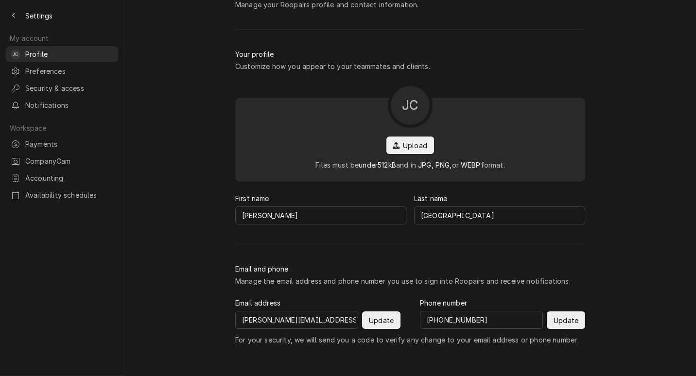
scroll to position [57, 0]
click at [413, 151] on span "Upload" at bounding box center [415, 145] width 28 height 10
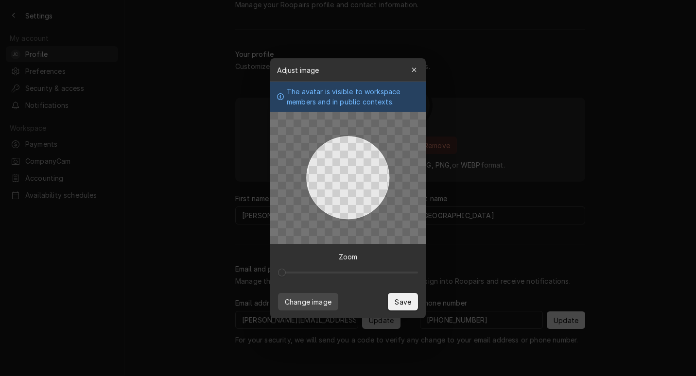
click at [315, 297] on span "Change image" at bounding box center [308, 301] width 51 height 10
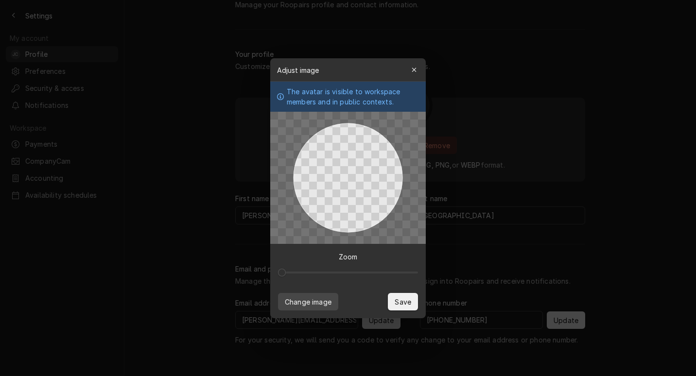
click at [322, 296] on span "Change image" at bounding box center [308, 301] width 51 height 10
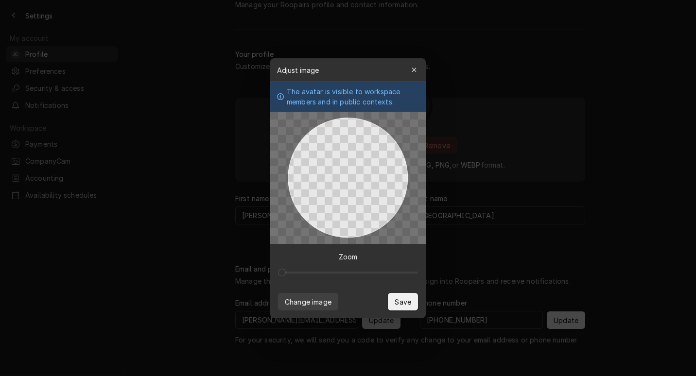
click at [394, 214] on div at bounding box center [348, 178] width 120 height 120
drag, startPoint x: 345, startPoint y: 118, endPoint x: 346, endPoint y: 81, distance: 37.5
click at [346, 81] on div "Adjust image Close The avatar is visible to workspace members and in public con…" at bounding box center [348, 188] width 156 height 260
drag, startPoint x: 356, startPoint y: 169, endPoint x: 356, endPoint y: 146, distance: 22.8
click at [356, 146] on div at bounding box center [348, 178] width 120 height 120
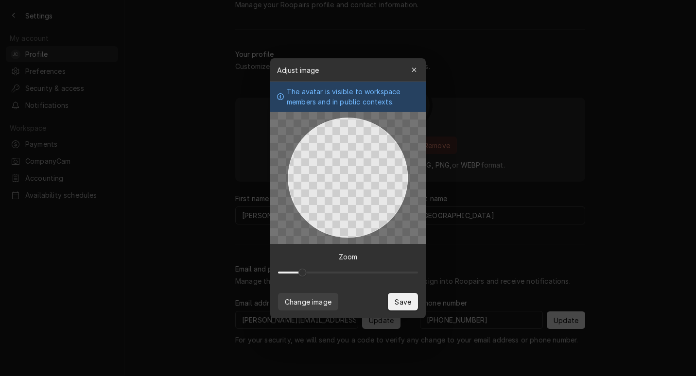
click at [298, 269] on span at bounding box center [302, 273] width 8 height 8
click at [398, 300] on span "Save" at bounding box center [403, 301] width 20 height 10
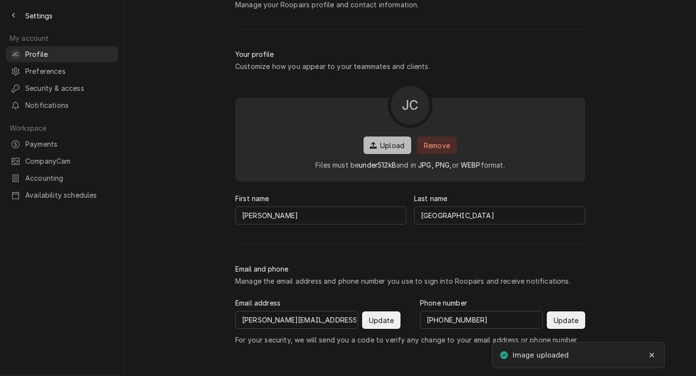
click at [387, 151] on span "Upload" at bounding box center [392, 145] width 28 height 10
click at [395, 154] on button "Upload" at bounding box center [387, 145] width 48 height 17
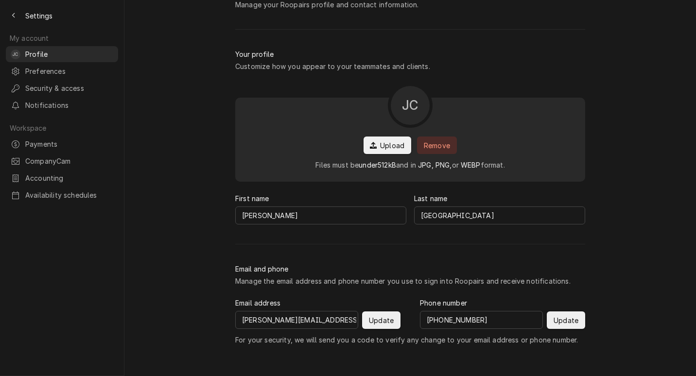
click at [618, 212] on div "My account / Profile Profile Manage your Roopairs profile and contact informati…" at bounding box center [409, 188] width 571 height 376
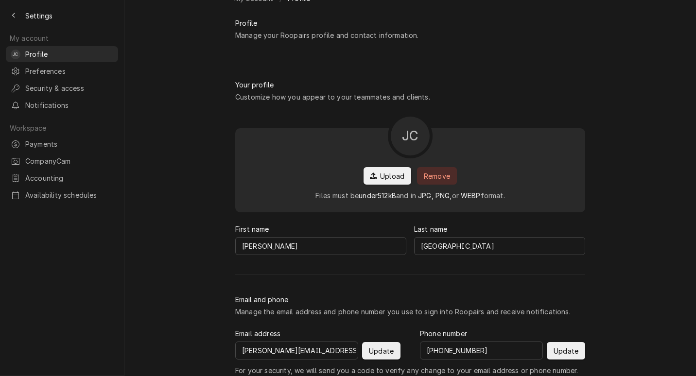
scroll to position [0, 0]
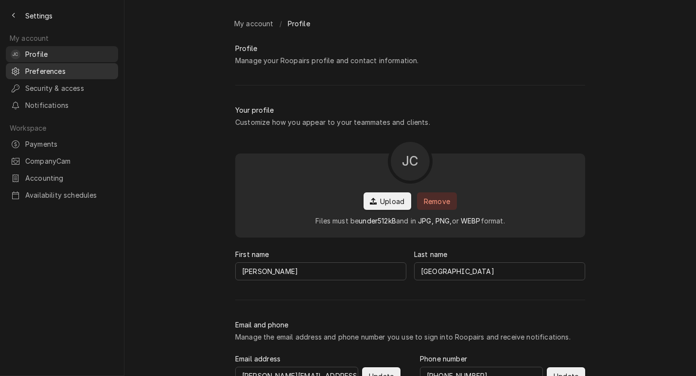
click at [75, 70] on span "Preferences" at bounding box center [69, 71] width 88 height 10
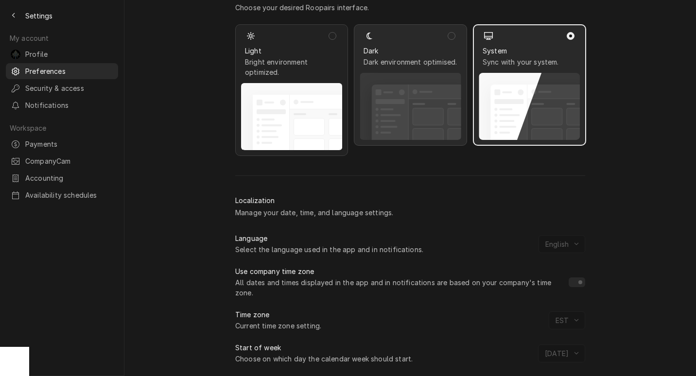
scroll to position [155, 0]
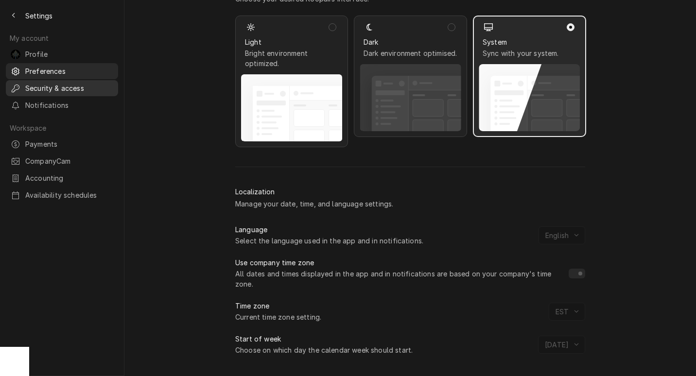
click at [49, 86] on span "Security & access" at bounding box center [69, 88] width 88 height 10
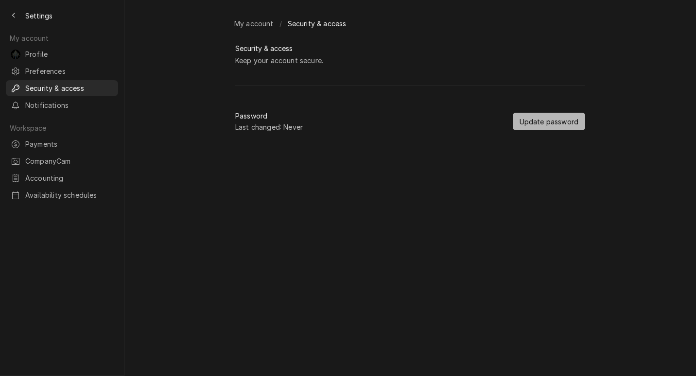
click at [534, 130] on button "Update password" at bounding box center [549, 121] width 72 height 17
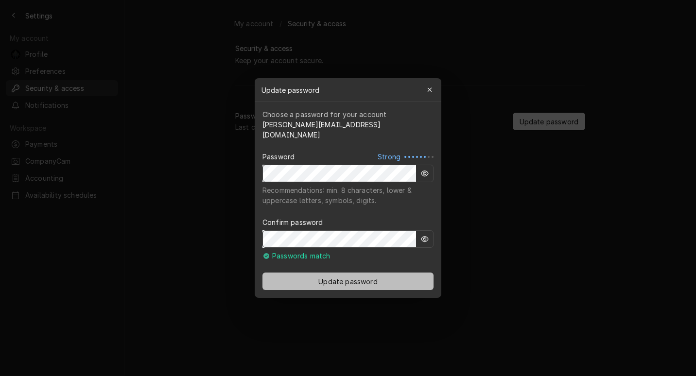
click at [330, 277] on span "Update password" at bounding box center [347, 282] width 63 height 10
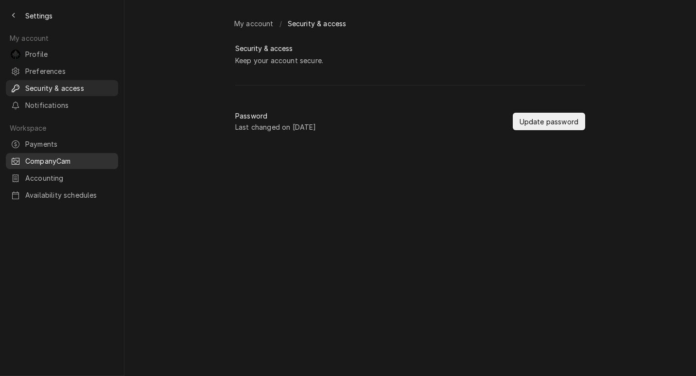
click at [55, 157] on span "CompanyCam" at bounding box center [69, 161] width 88 height 10
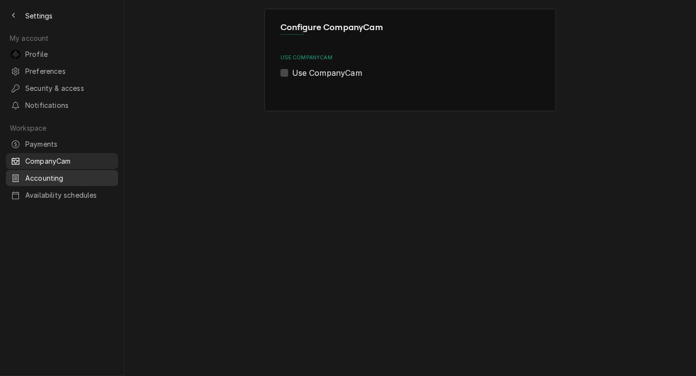
click at [55, 173] on span "Accounting" at bounding box center [69, 178] width 88 height 10
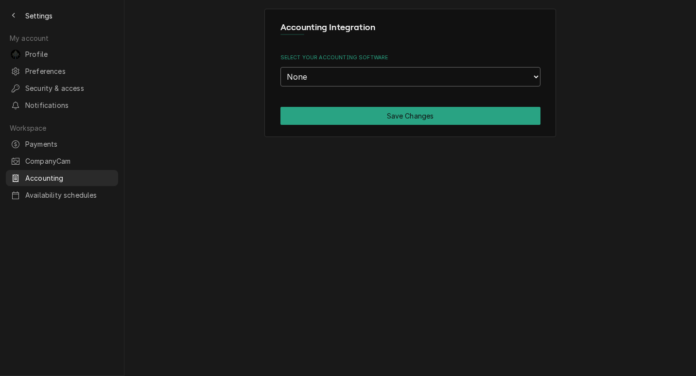
click at [411, 79] on select "None APIDeck QuickBooks Desktop" at bounding box center [410, 76] width 260 height 19
click at [307, 173] on div "Accounting Integration Select your accounting software None APIDeck QuickBooks …" at bounding box center [409, 188] width 571 height 376
click at [69, 190] on span "Availability schedules" at bounding box center [69, 195] width 88 height 10
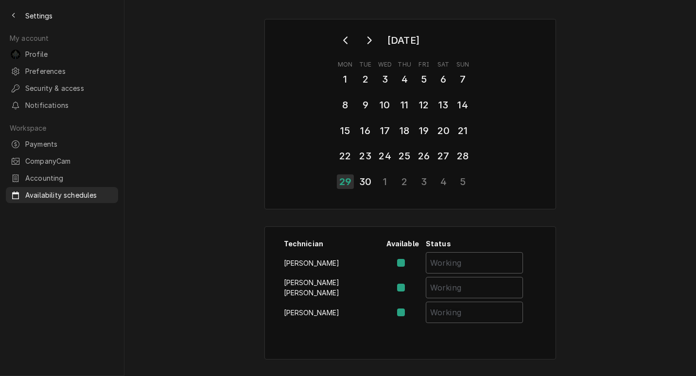
click at [171, 69] on div "[DATE] Mon Tue Wed Thu Fri Sat Sun 1 2 3 4 5 6 7 8 9 10 11 12 13 14 15 16 17 18…" at bounding box center [409, 189] width 571 height 358
click at [30, 54] on span "Profile" at bounding box center [69, 54] width 88 height 10
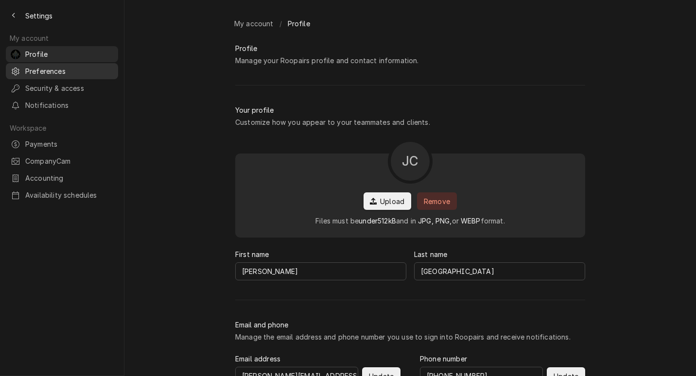
click at [46, 71] on span "Preferences" at bounding box center [69, 71] width 88 height 10
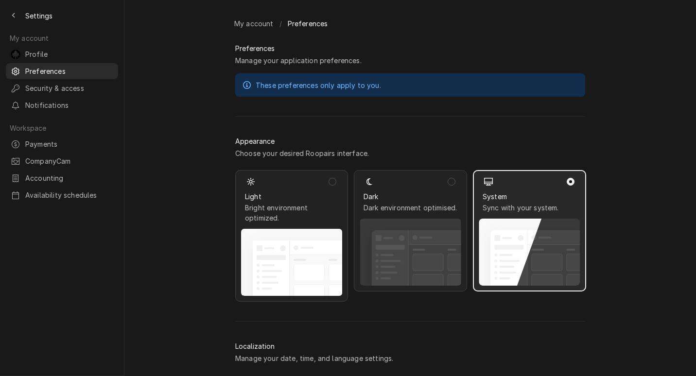
click at [264, 24] on div "My account /" at bounding box center [256, 24] width 52 height 16
click at [12, 17] on icon "Back to previous page" at bounding box center [14, 15] width 4 height 7
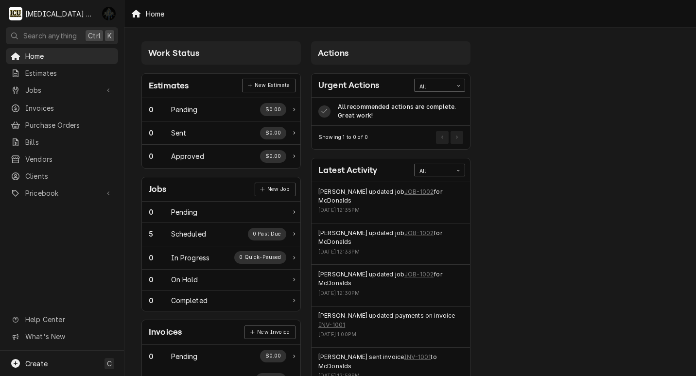
click at [109, 15] on div "Jerry Canada's Avatar" at bounding box center [109, 14] width 14 height 14
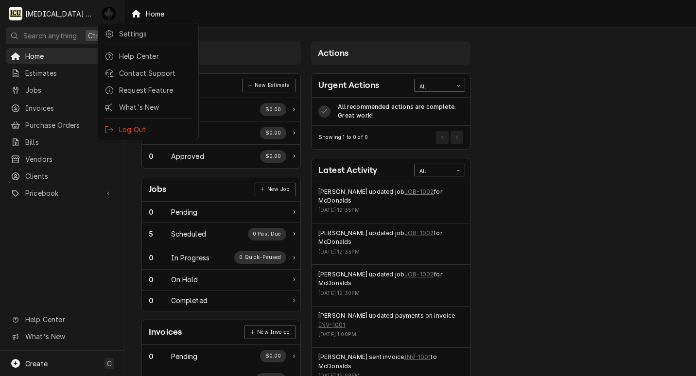
click at [530, 129] on html "I [MEDICAL_DATA] Mechanical JC Search anything Ctrl K Home Estimates Jobs Jobs …" at bounding box center [348, 188] width 696 height 376
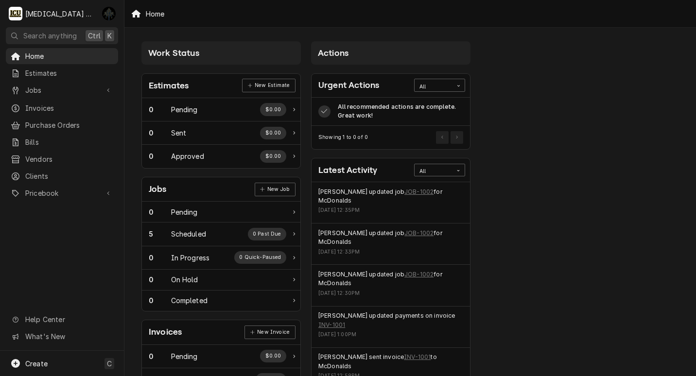
click at [154, 191] on div "Jobs" at bounding box center [158, 189] width 18 height 13
click at [180, 191] on div "Jobs New Job" at bounding box center [221, 189] width 158 height 24
click at [266, 190] on link "New Job" at bounding box center [275, 190] width 41 height 14
